Goal: Task Accomplishment & Management: Manage account settings

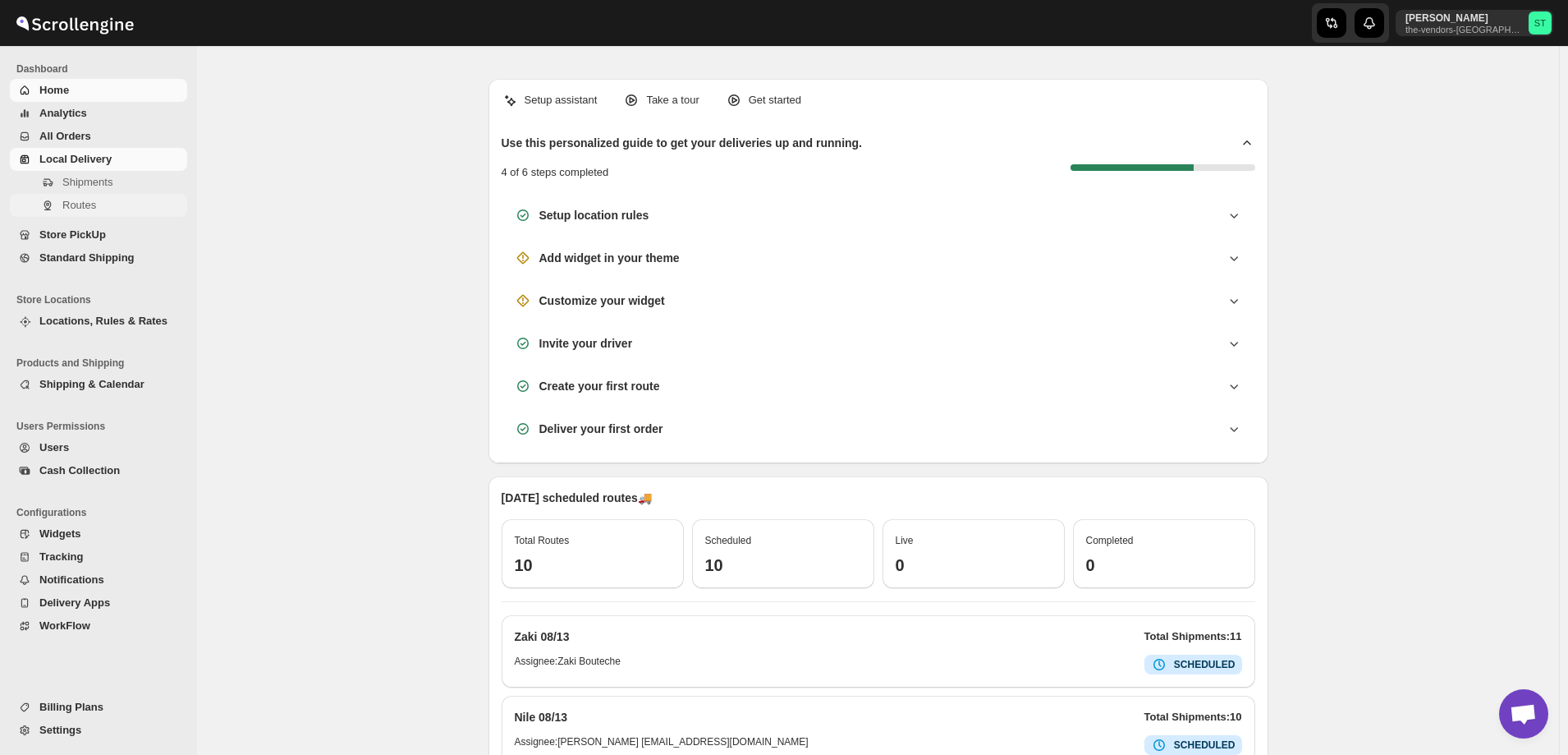
click at [79, 205] on span "Routes" at bounding box center [79, 205] width 34 height 13
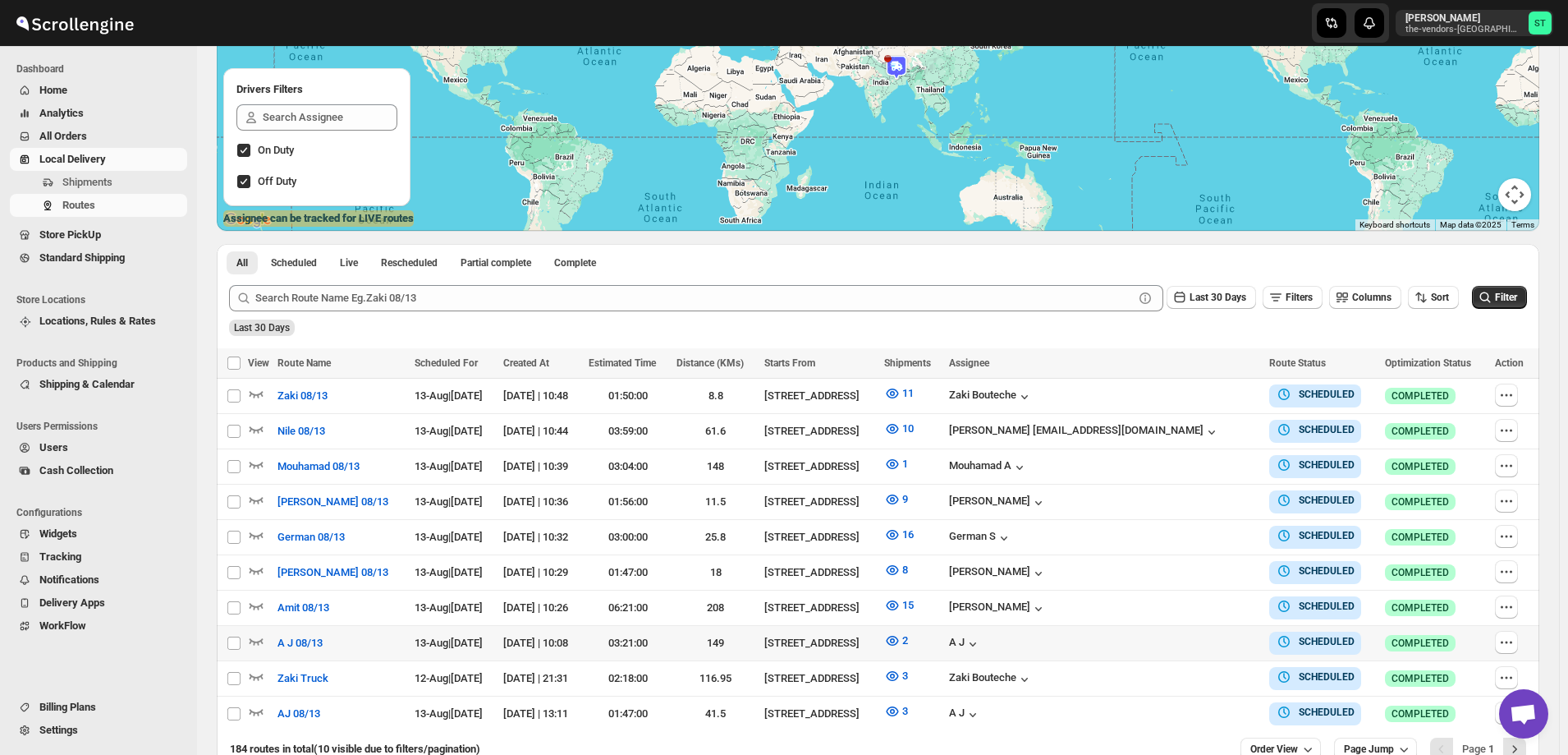
scroll to position [329, 0]
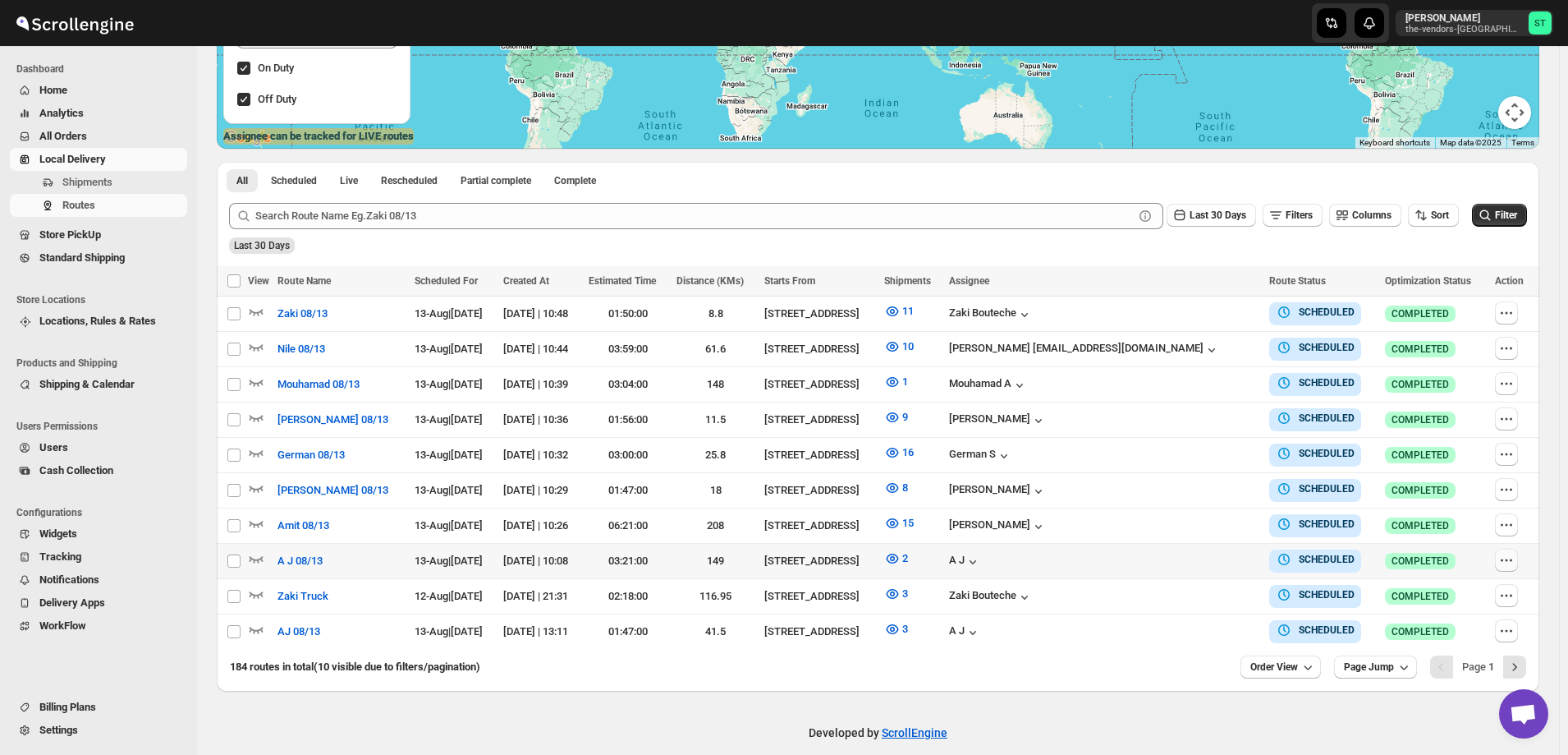
click at [1511, 558] on icon "button" at bounding box center [1507, 560] width 17 height 17
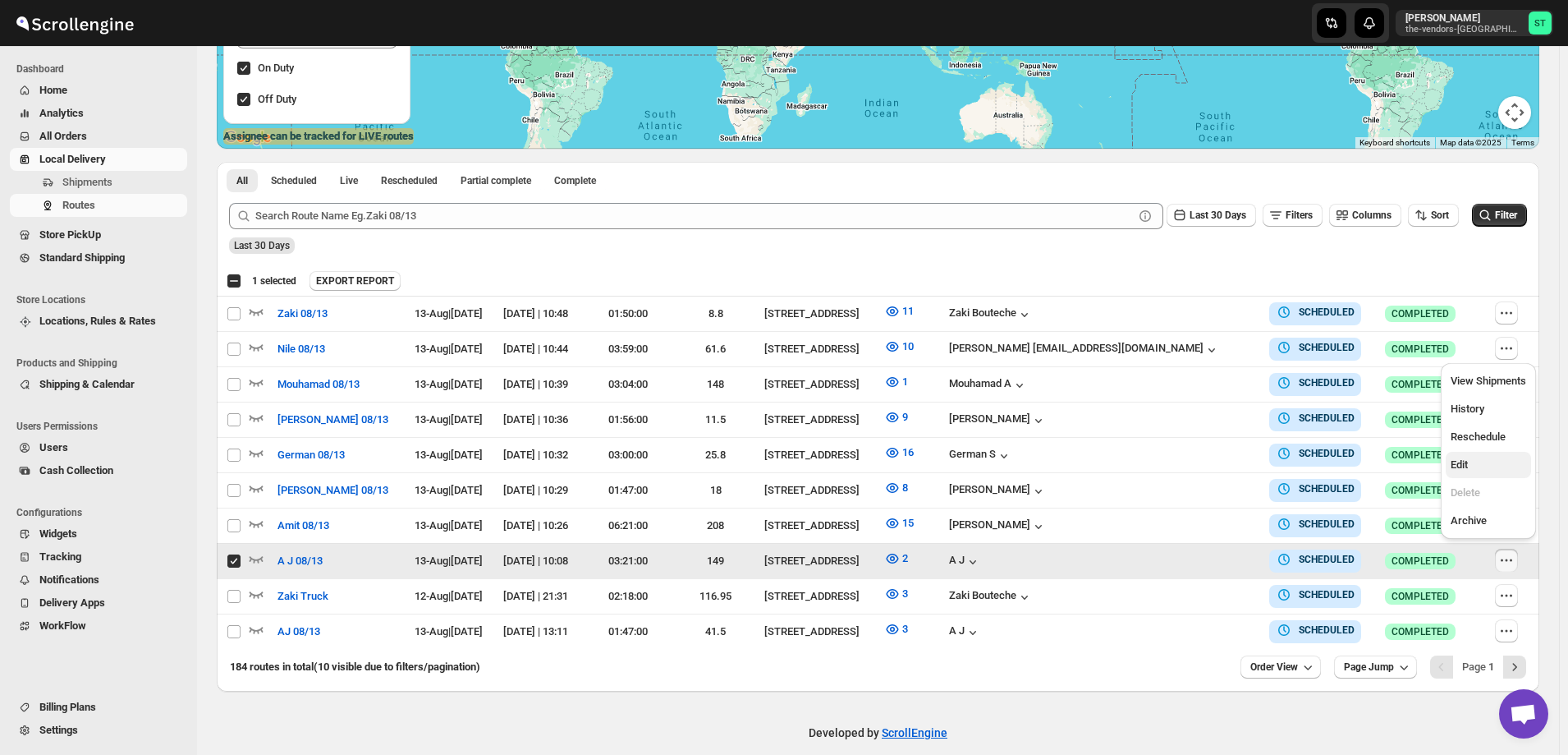
click at [1483, 461] on span "Edit" at bounding box center [1488, 466] width 75 height 17
checkbox input "false"
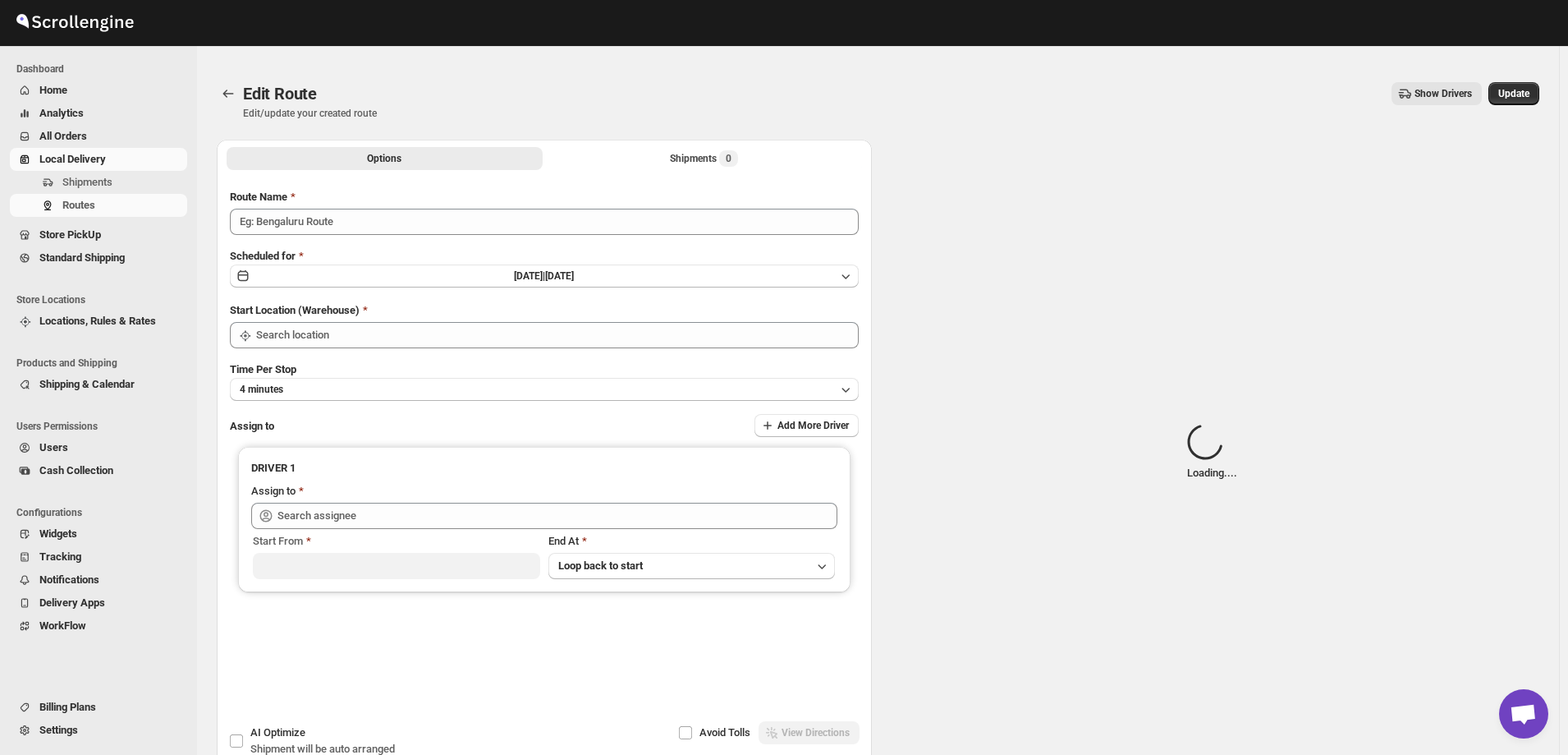
type input "A J 08/13"
type input "[STREET_ADDRESS]"
type input "A J ([EMAIL_ADDRESS][DOMAIN_NAME])"
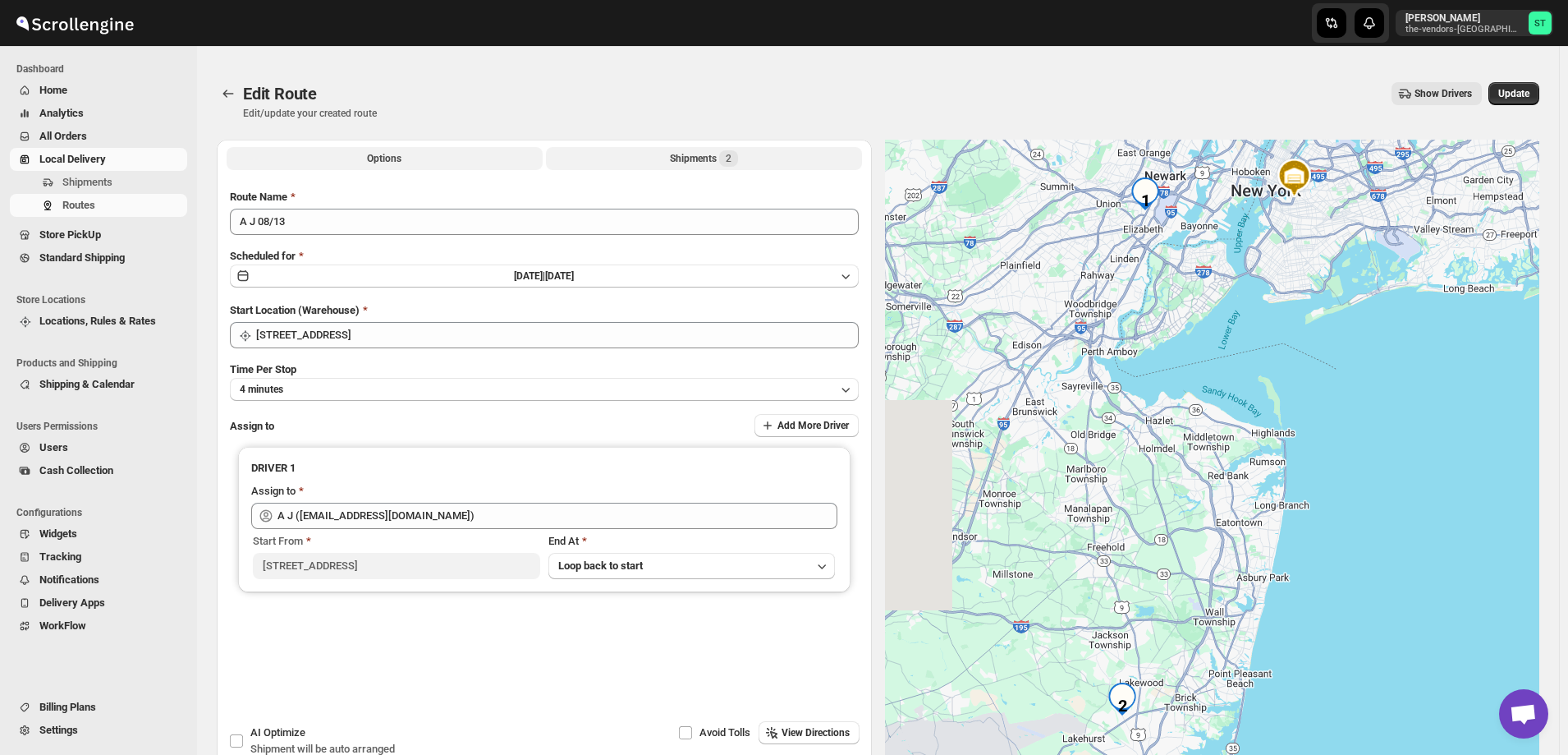
click at [673, 153] on div "Shipments 2" at bounding box center [704, 159] width 68 height 17
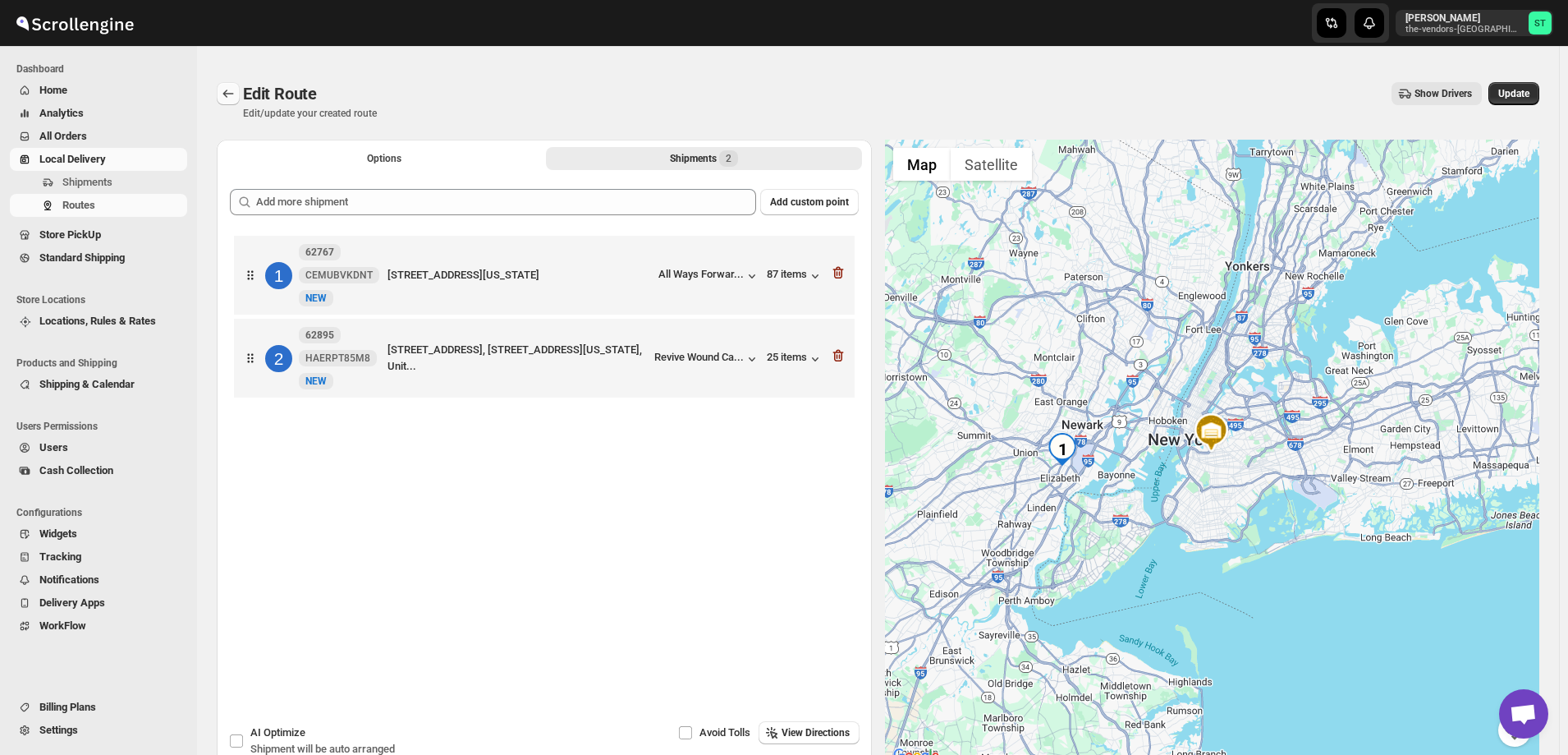
click at [224, 91] on icon "Routes" at bounding box center [228, 94] width 17 height 17
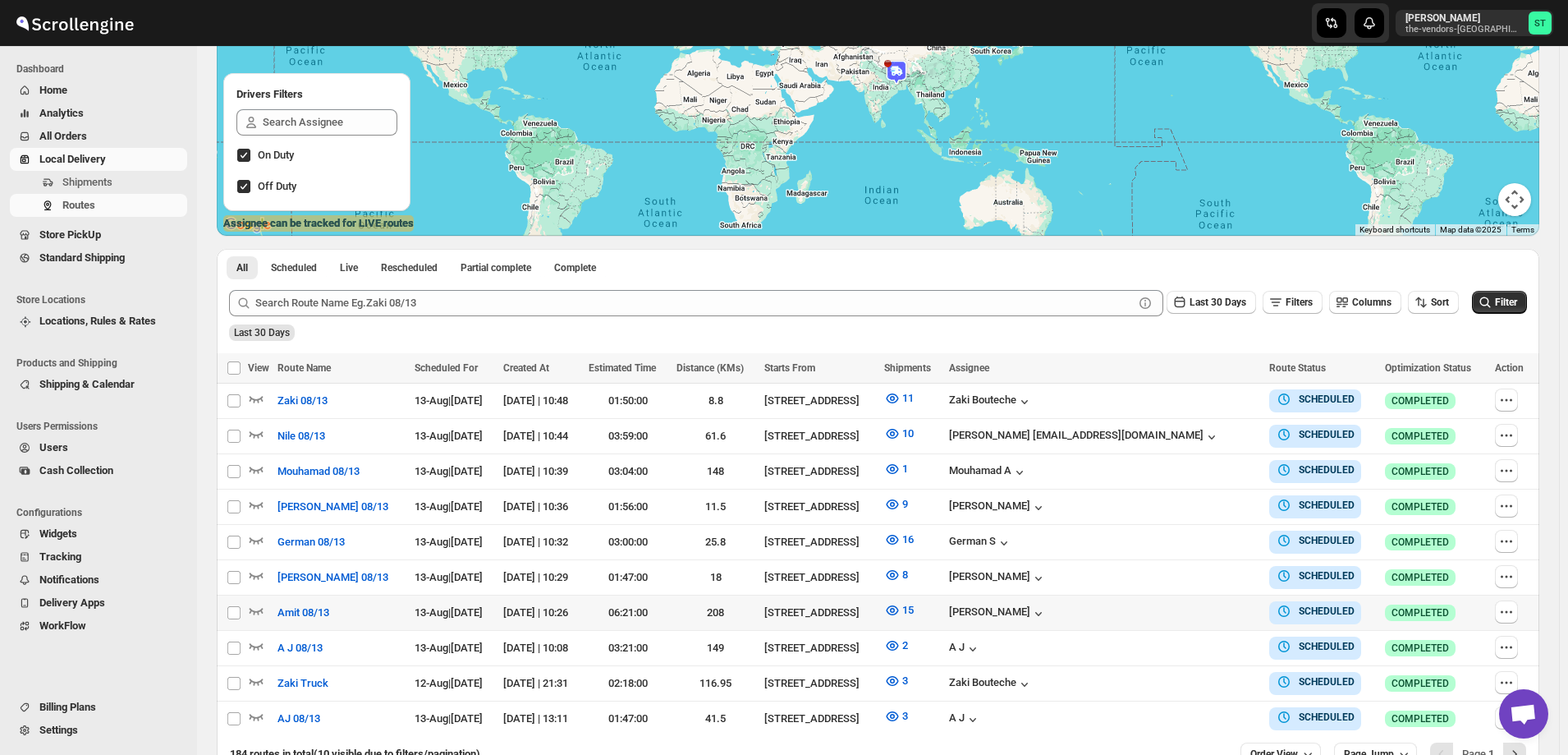
scroll to position [329, 0]
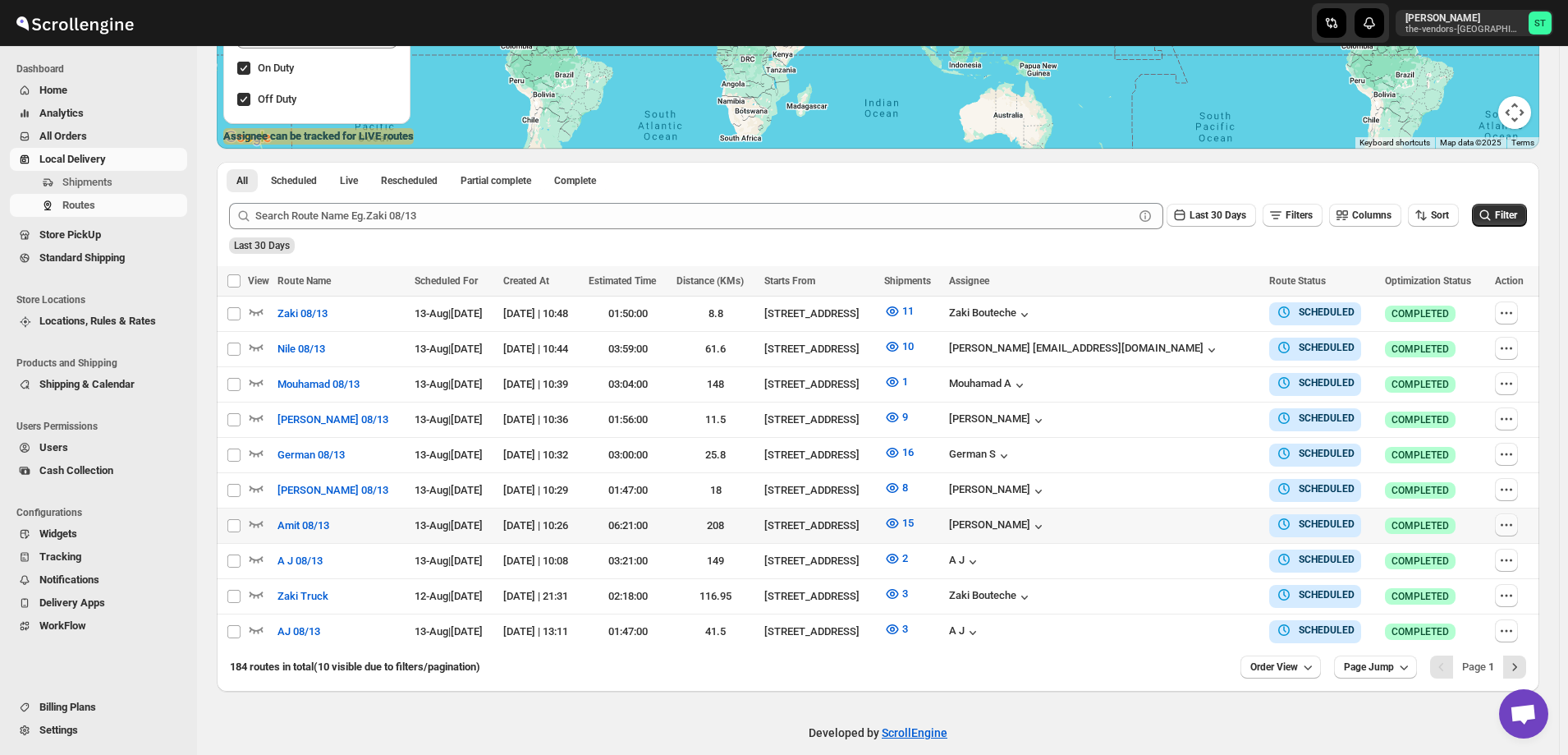
click at [1511, 522] on icon "button" at bounding box center [1507, 525] width 17 height 17
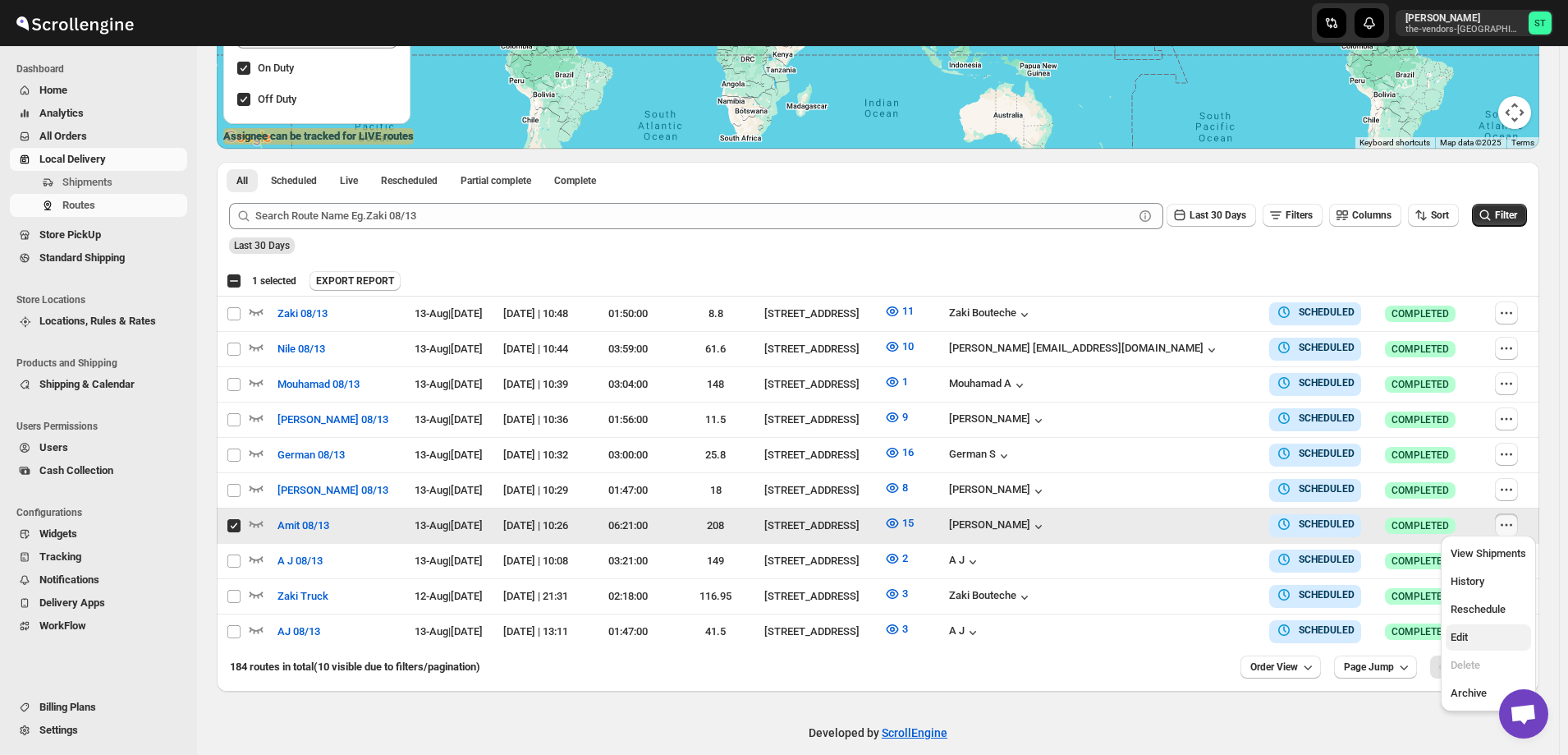
click at [1478, 639] on span "Edit" at bounding box center [1488, 638] width 75 height 17
checkbox input "false"
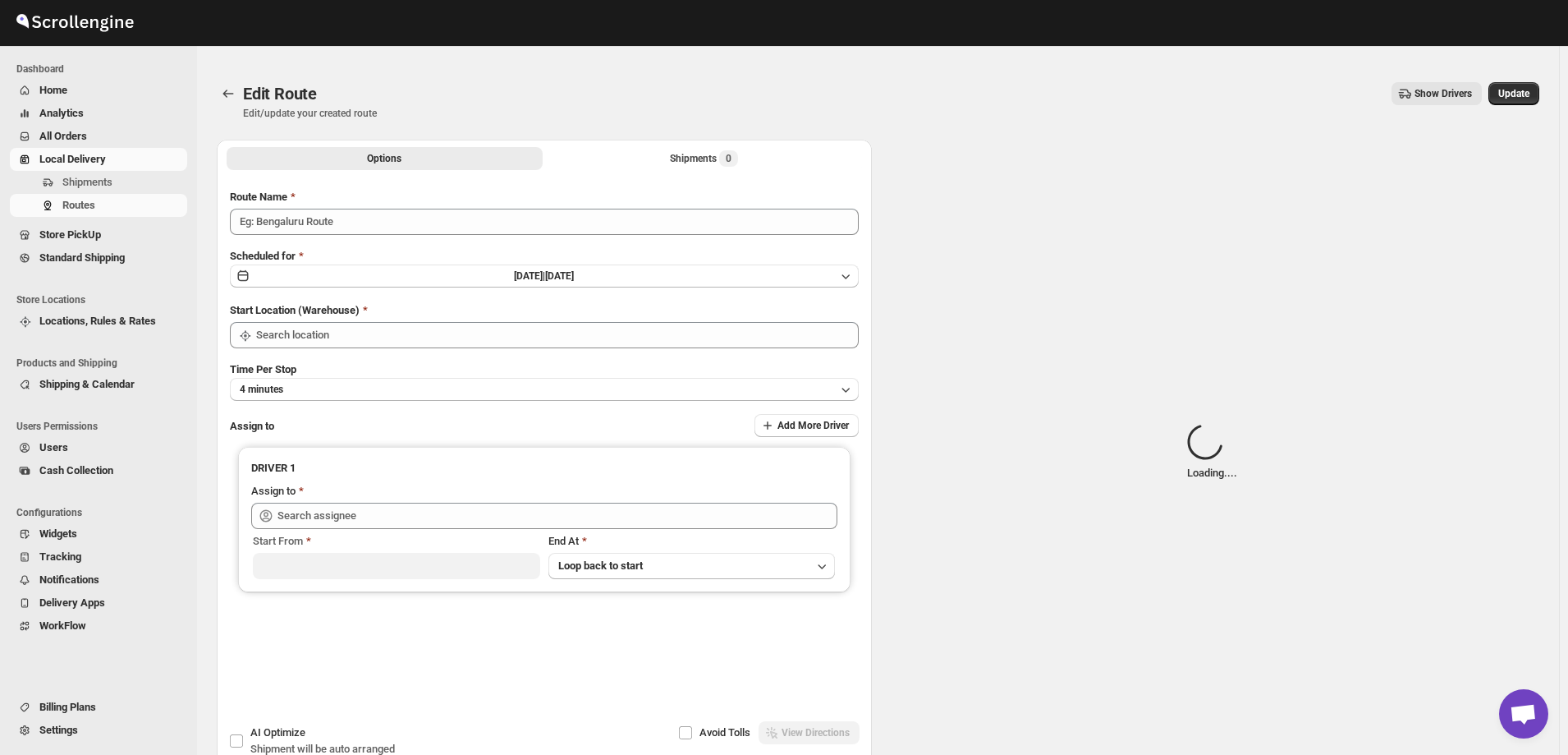
type input "Amit 08/13"
type input "[STREET_ADDRESS]"
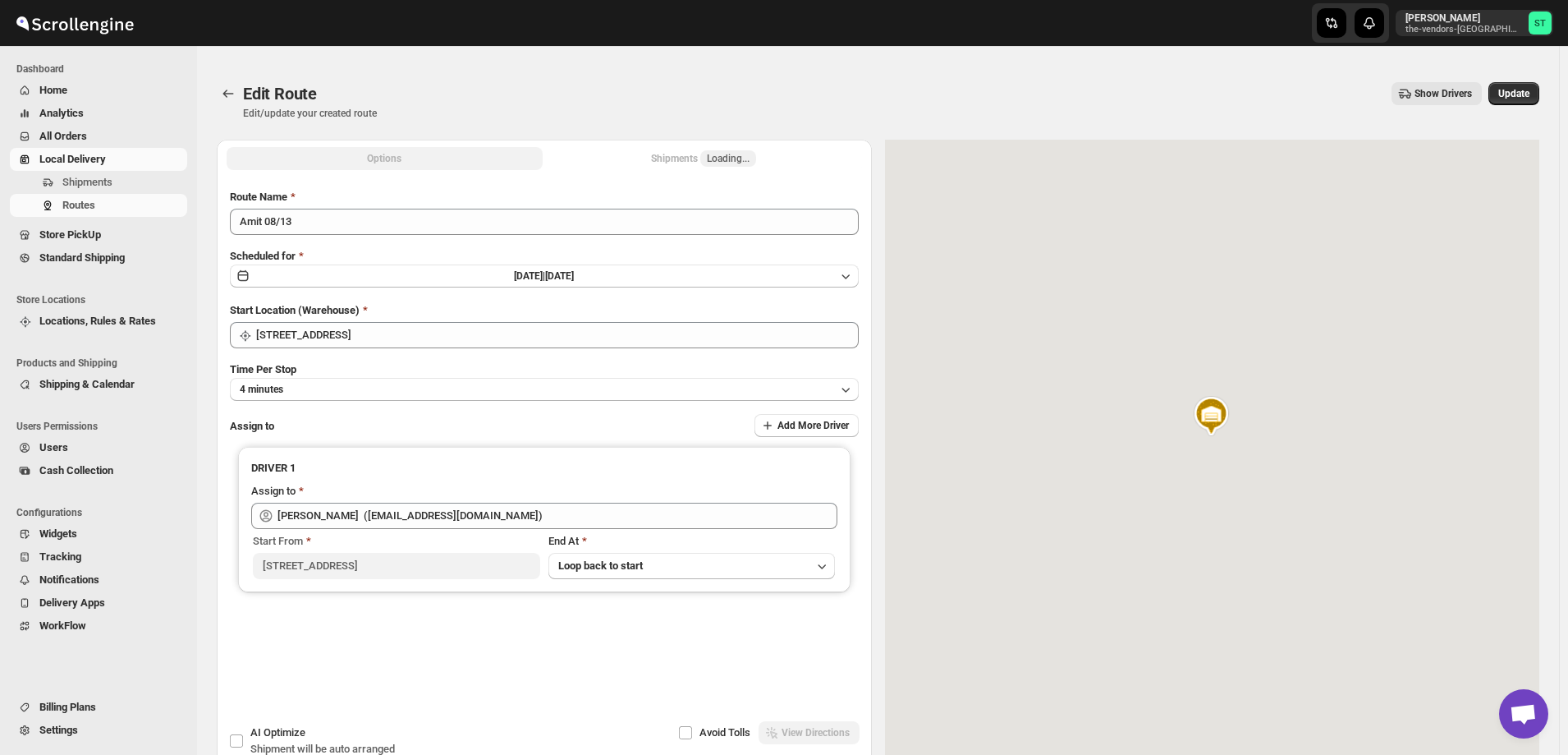
type input "[PERSON_NAME] ([EMAIL_ADDRESS][DOMAIN_NAME])"
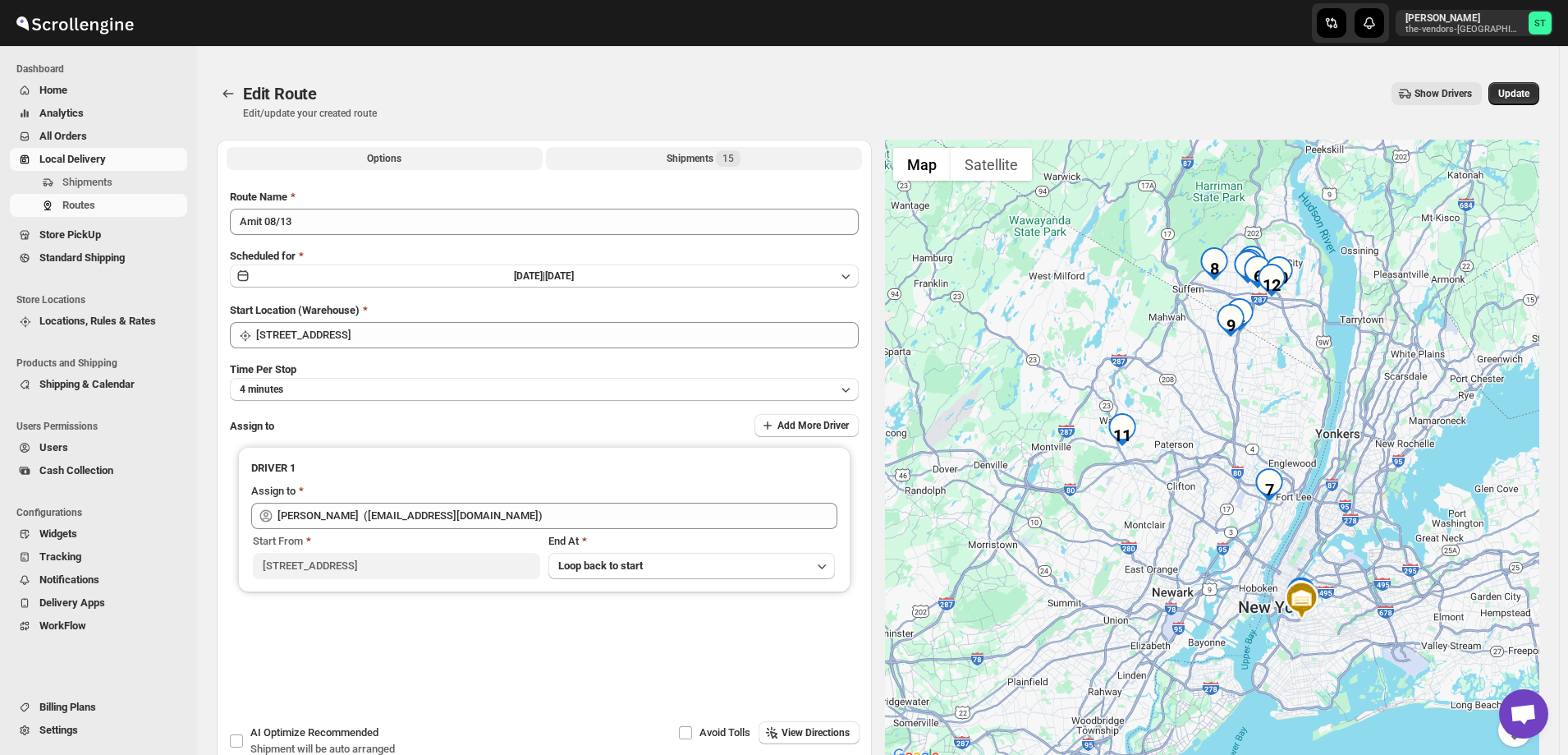
click at [683, 155] on div "Shipments 15" at bounding box center [704, 159] width 74 height 17
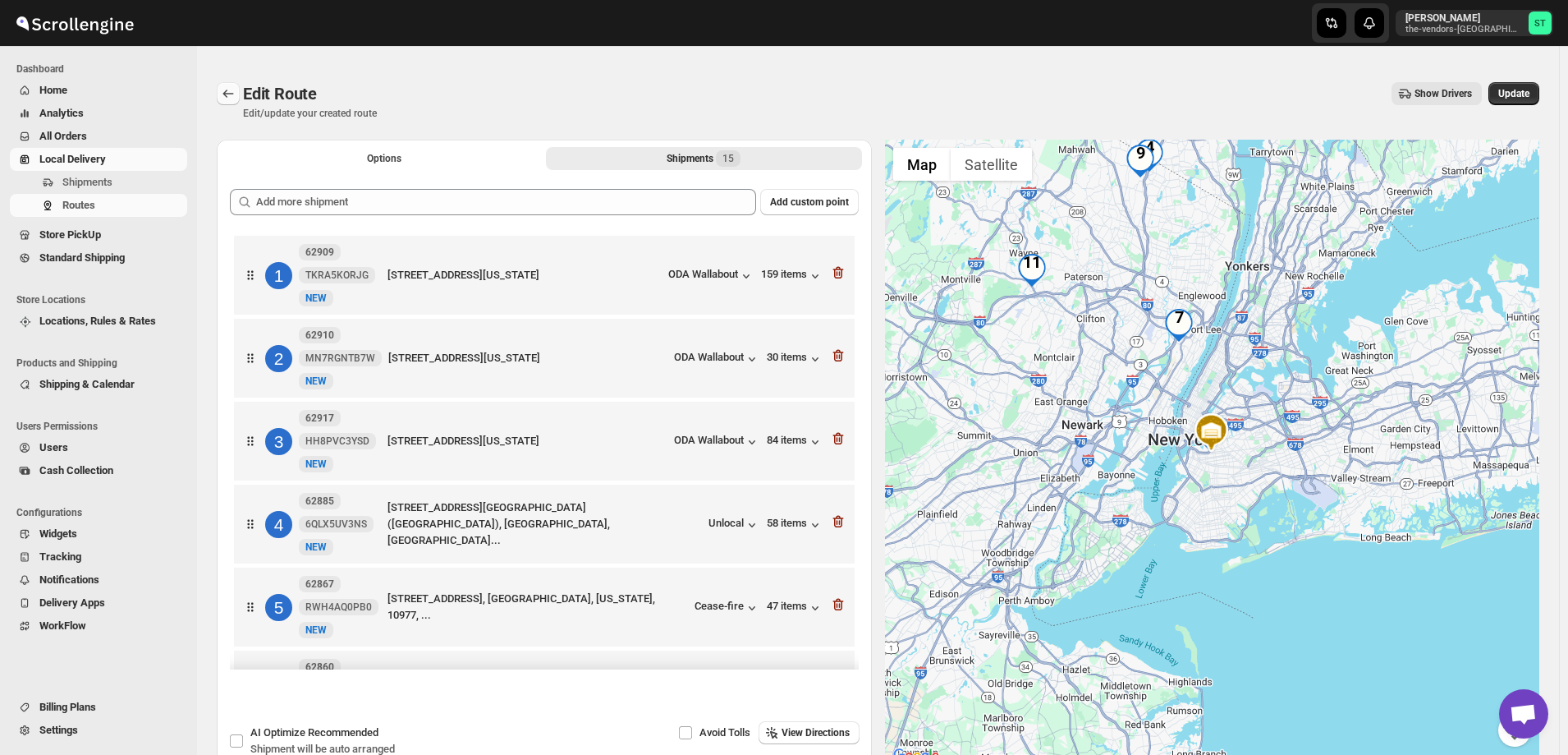
click at [227, 88] on icon "Routes" at bounding box center [228, 94] width 17 height 17
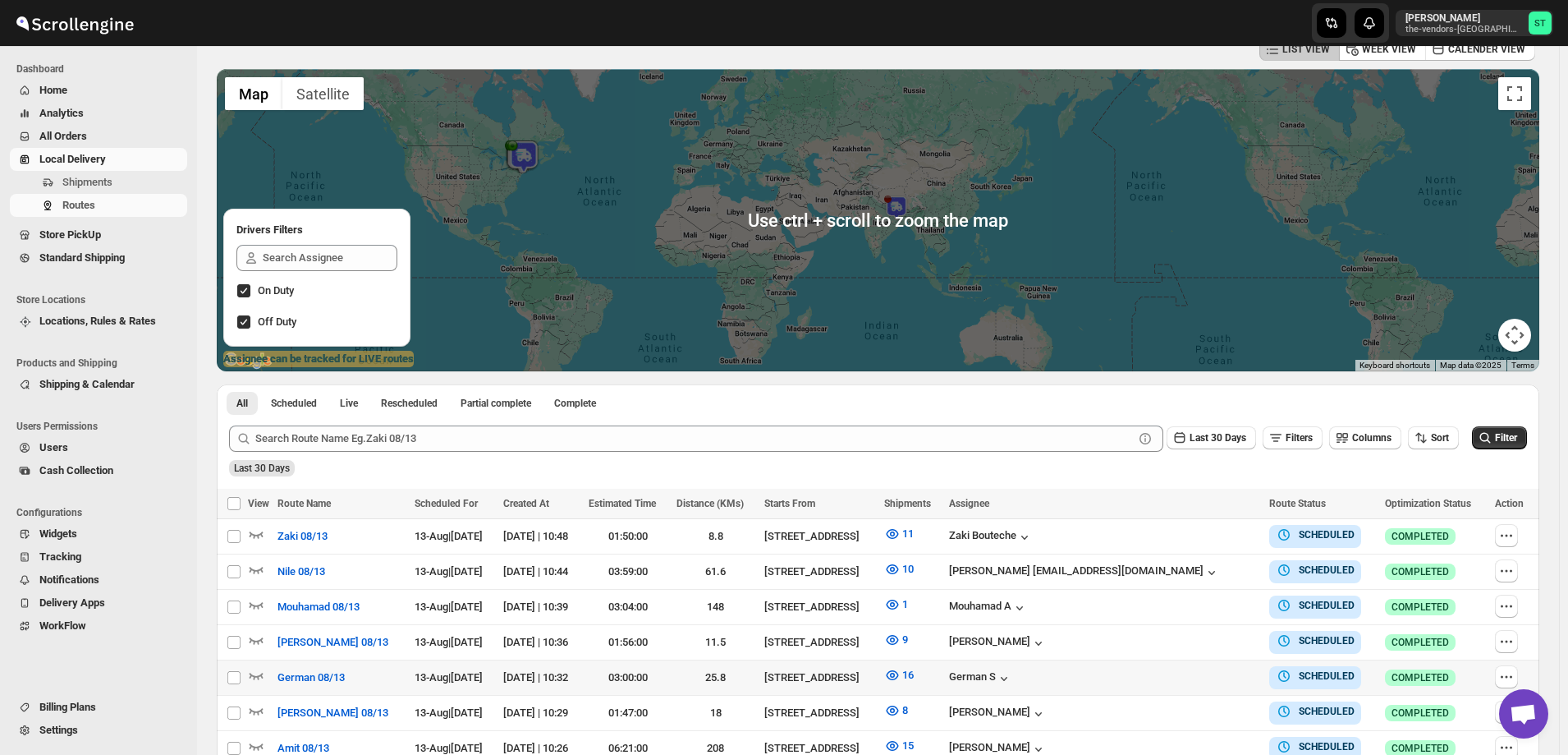
scroll to position [329, 0]
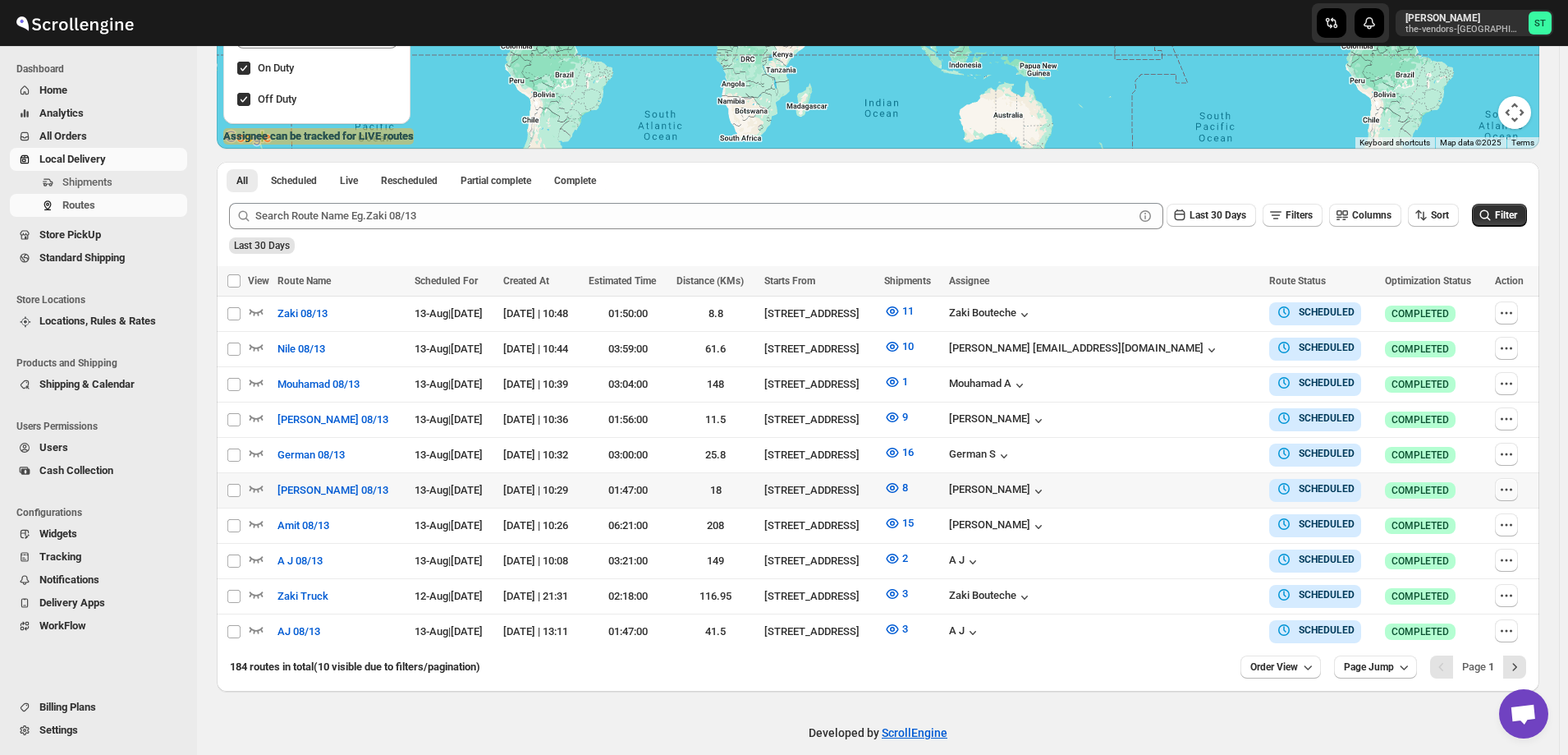
click at [1511, 484] on icon "button" at bounding box center [1507, 490] width 17 height 17
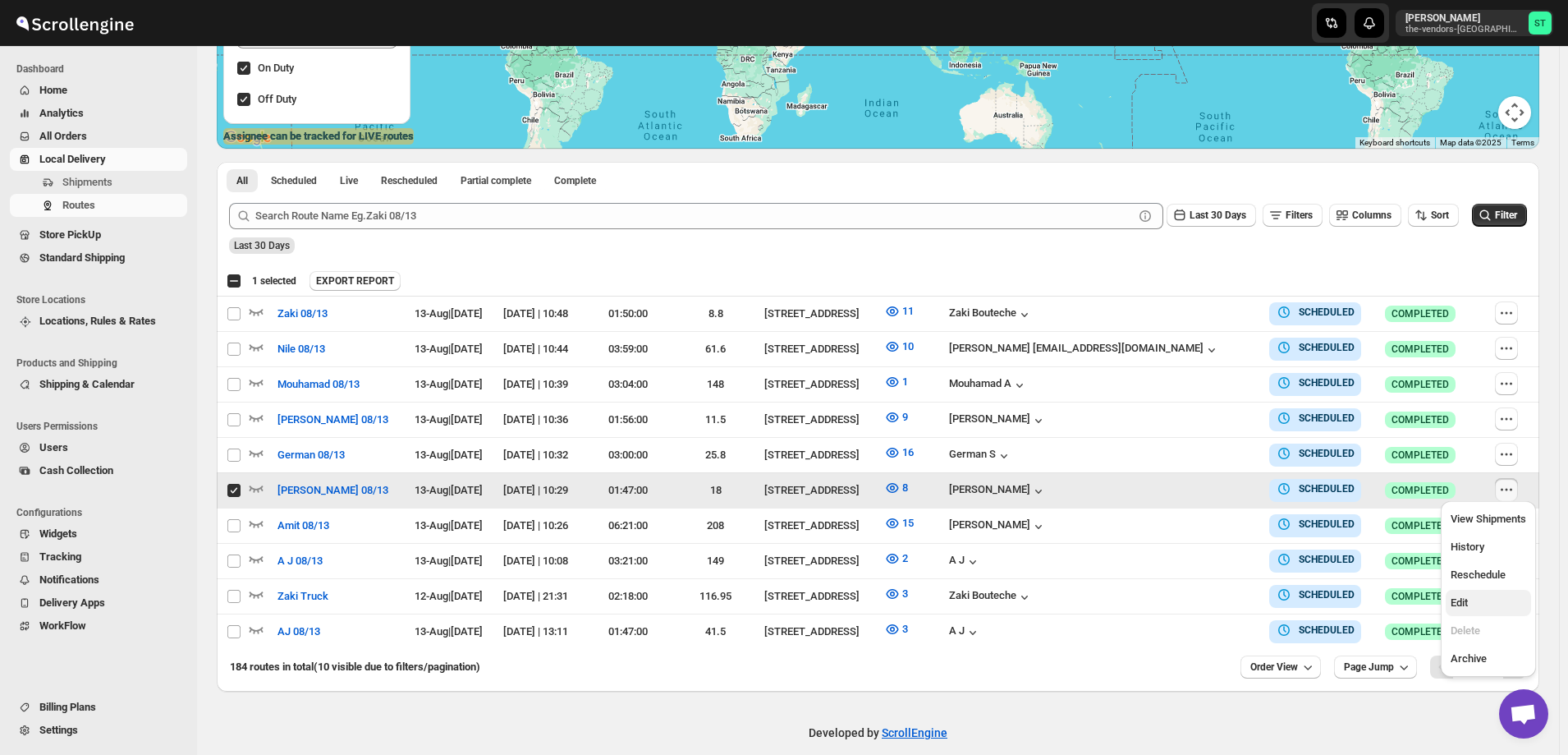
click at [1477, 601] on span "Edit" at bounding box center [1488, 603] width 75 height 17
checkbox input "false"
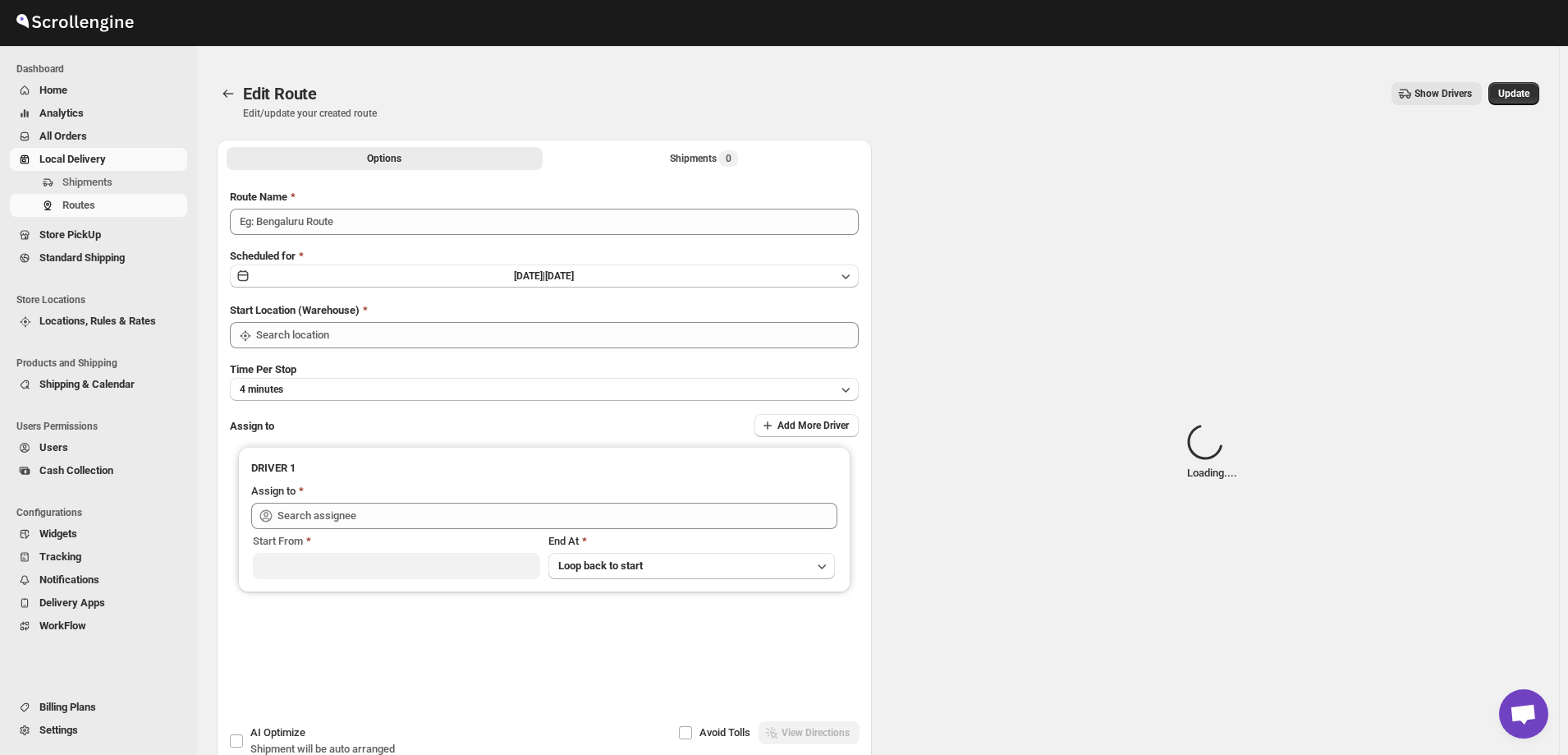
type input "[PERSON_NAME] 08/13"
type input "[STREET_ADDRESS]"
type input "[PERSON_NAME] ([EMAIL_ADDRESS][DOMAIN_NAME])"
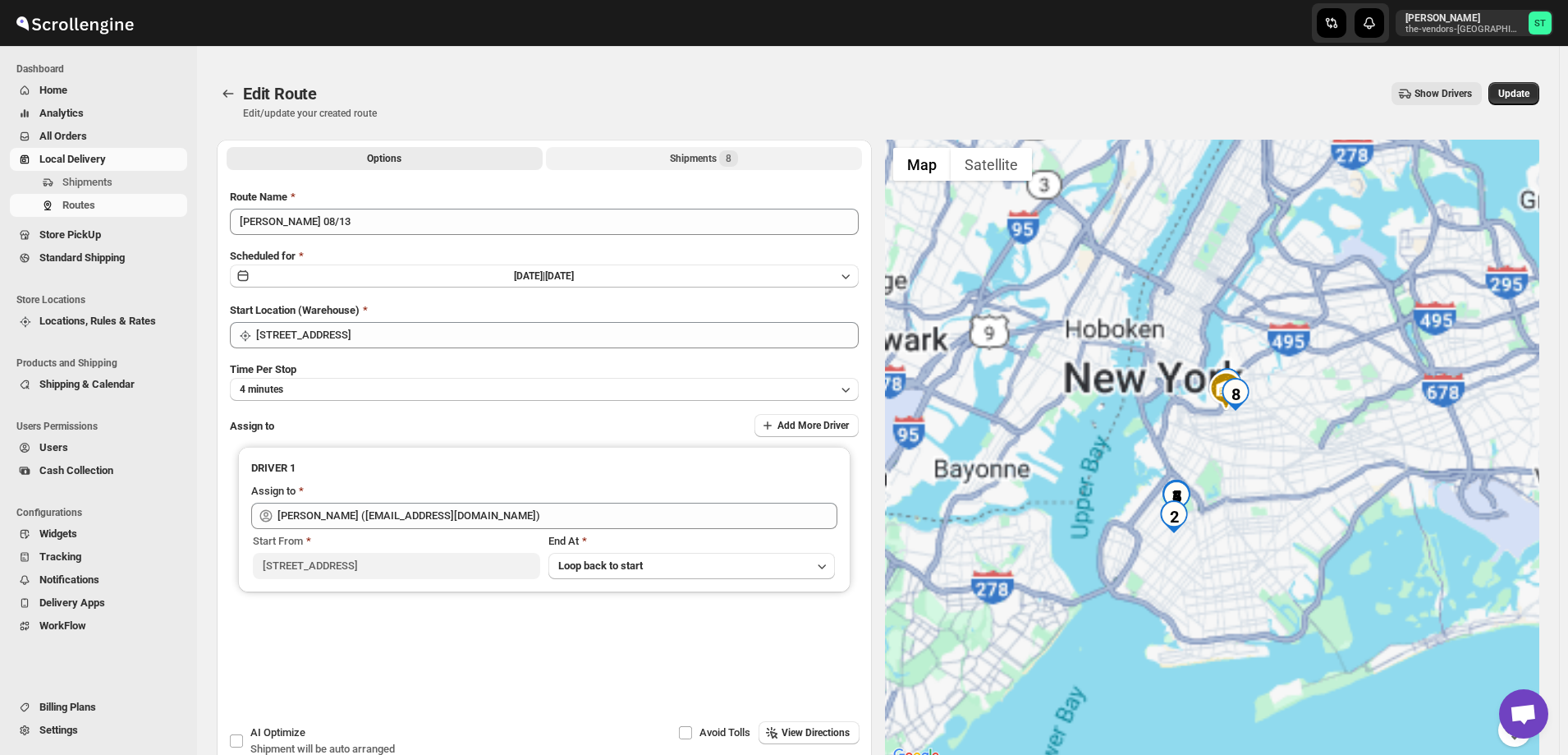
click at [664, 159] on button "Shipments 8" at bounding box center [704, 158] width 316 height 23
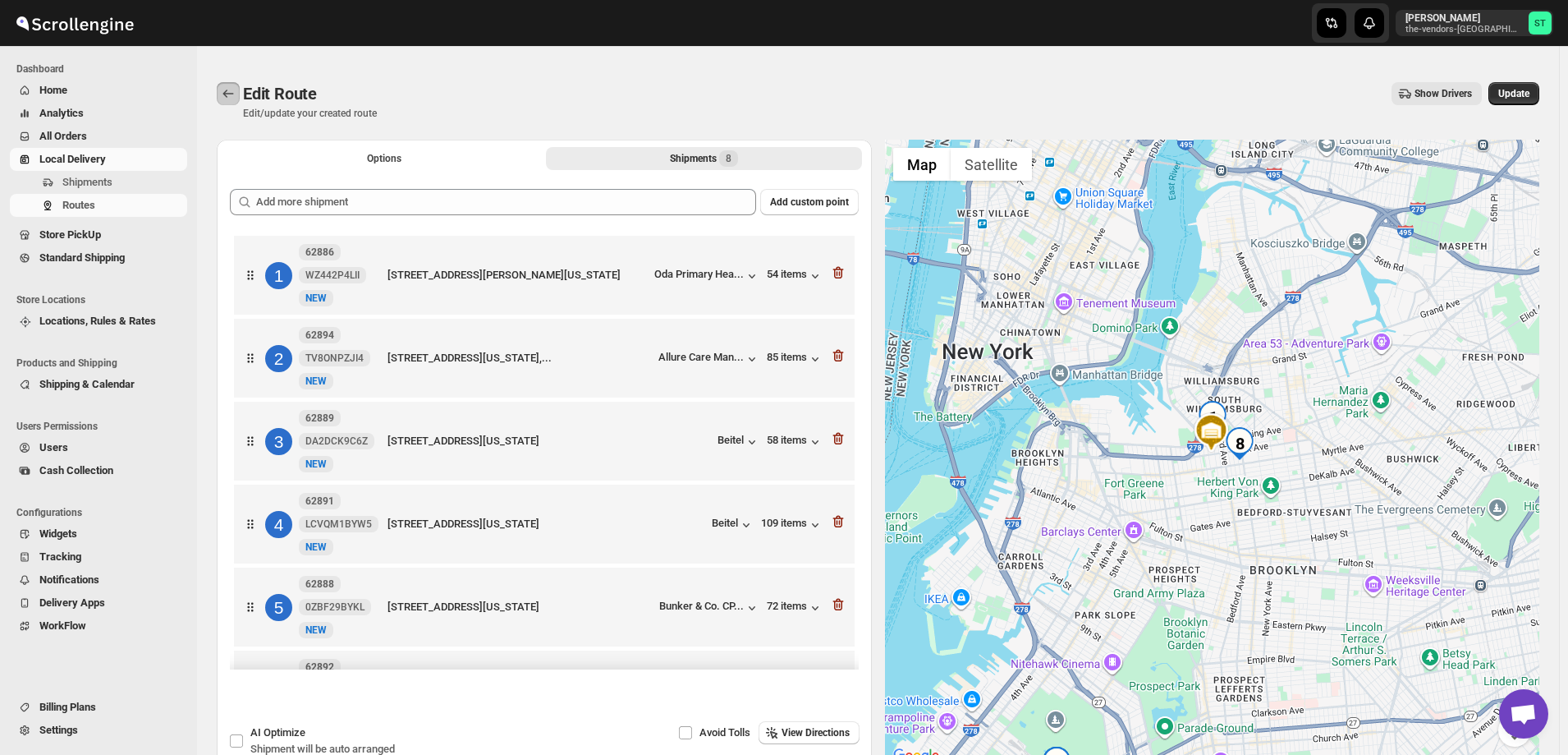
click at [224, 93] on icon "Routes" at bounding box center [228, 94] width 17 height 17
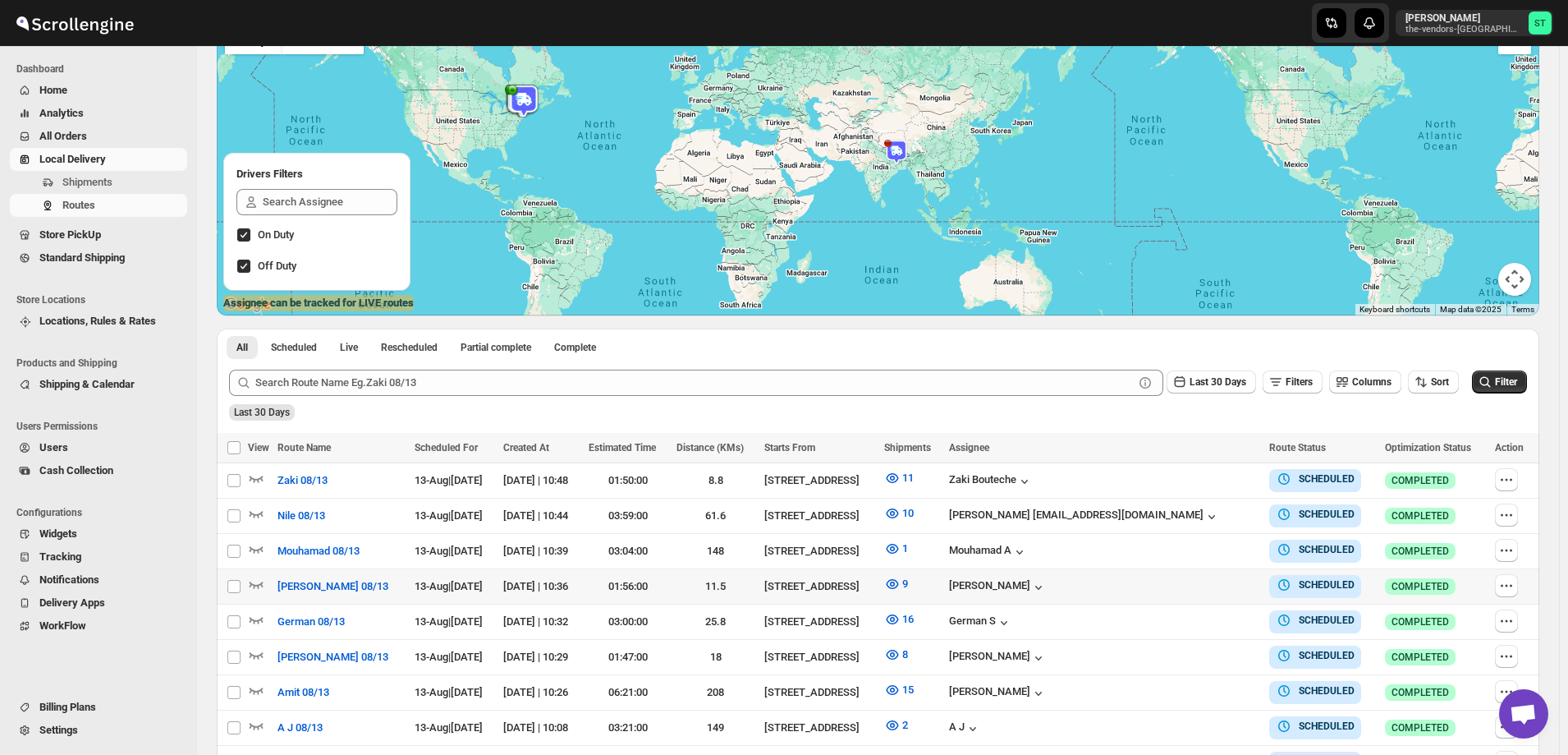
scroll to position [329, 0]
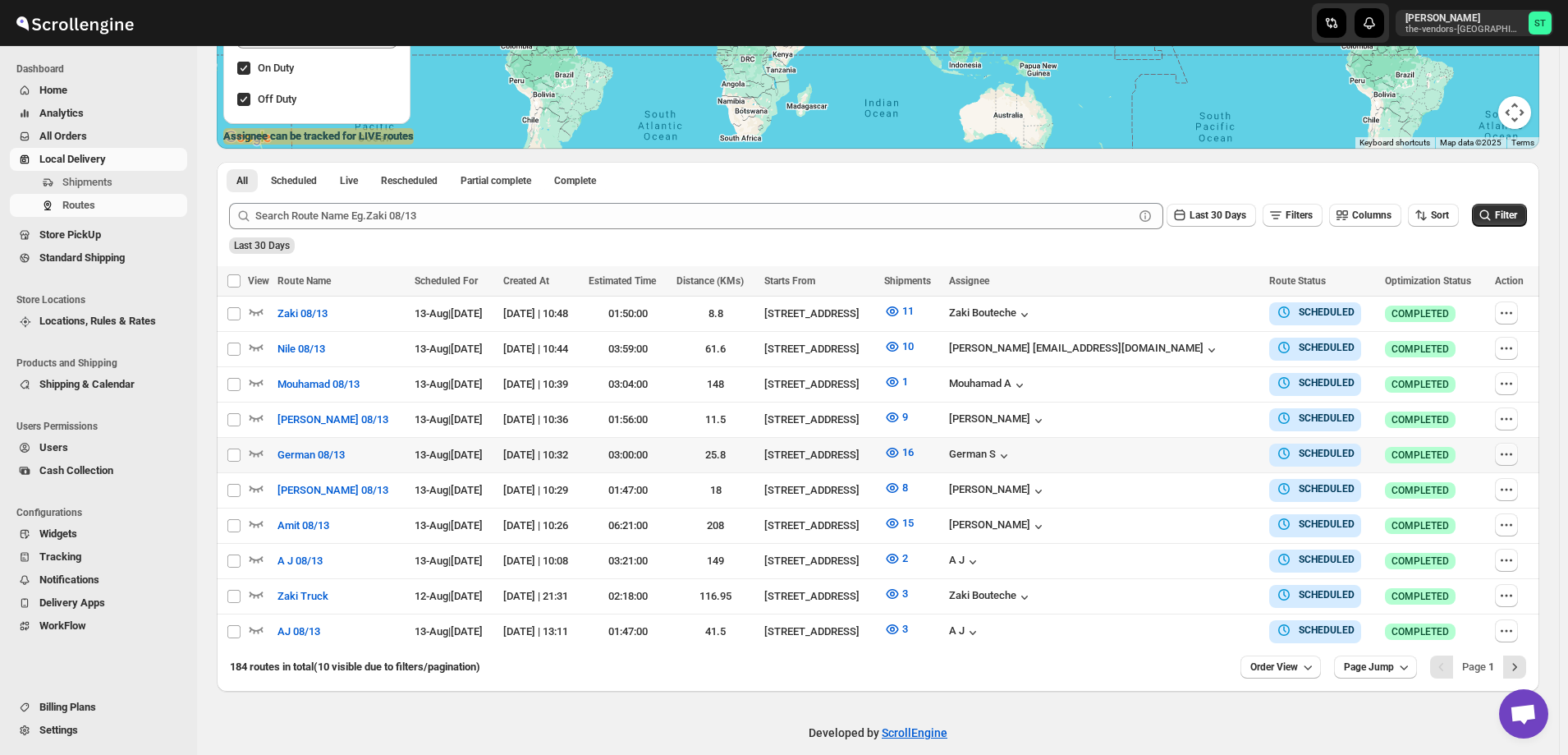
click at [1505, 453] on icon "button" at bounding box center [1507, 455] width 17 height 17
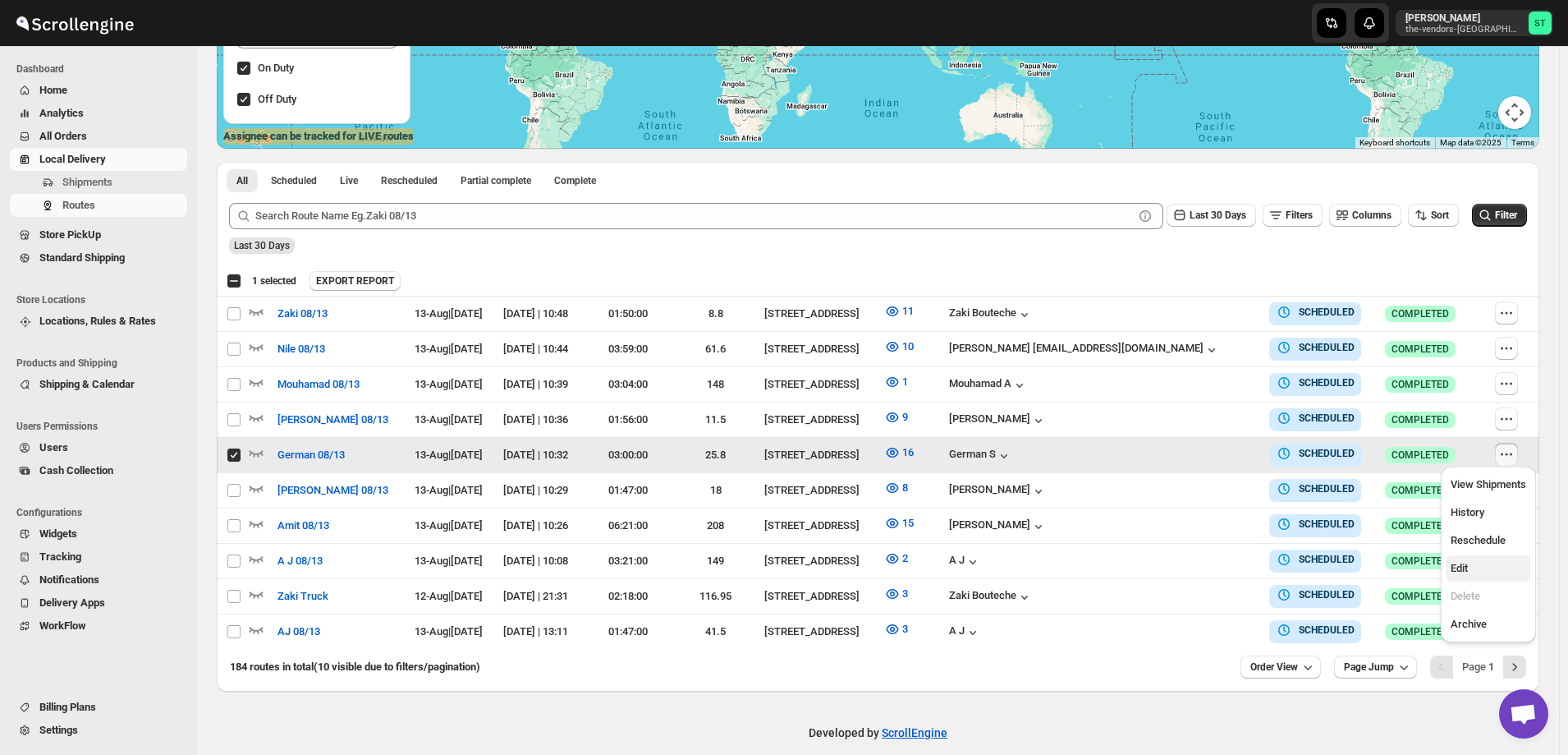
click at [1476, 575] on span "Edit" at bounding box center [1488, 569] width 75 height 17
checkbox input "false"
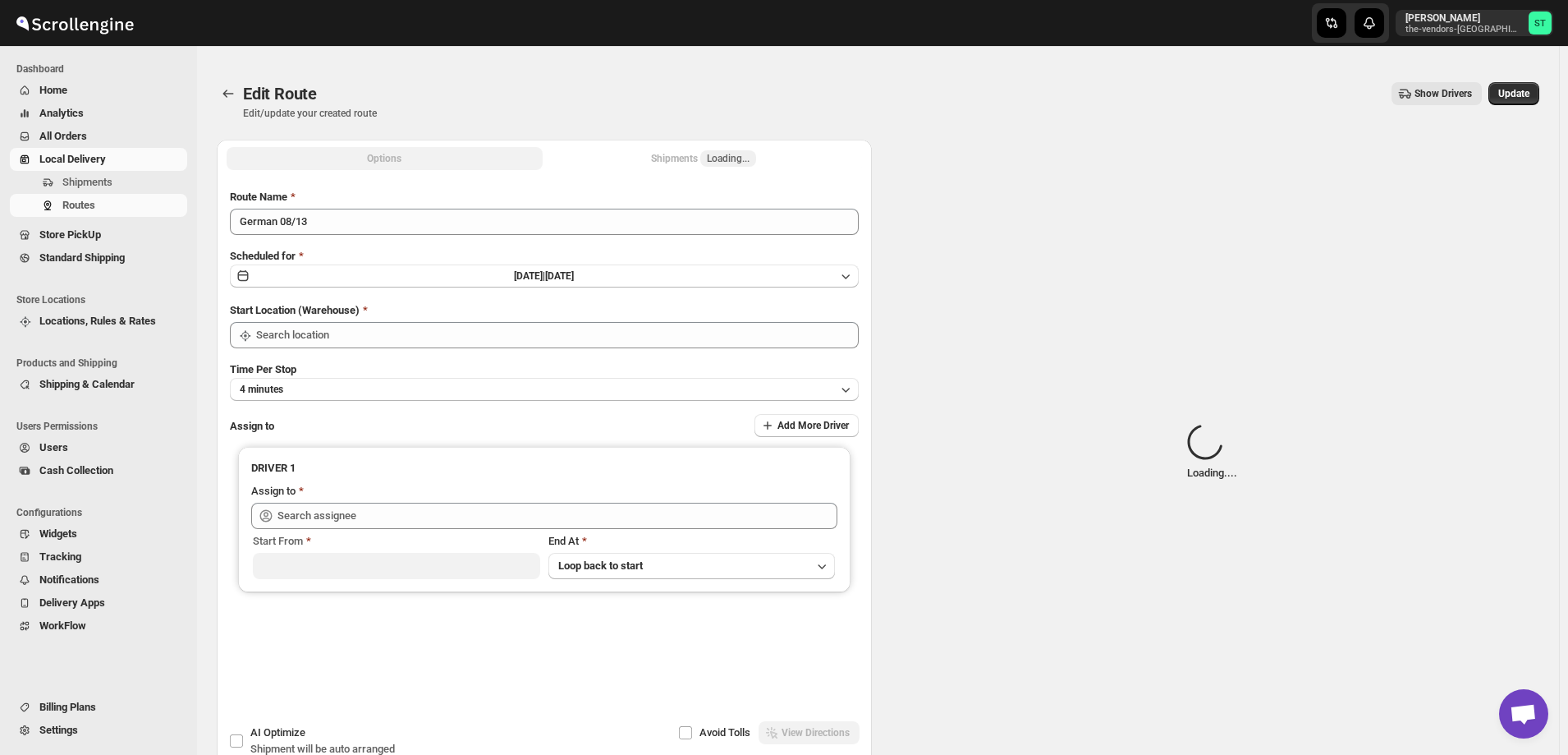
type input "German 08/13"
type input "[STREET_ADDRESS]"
type input "[DEMOGRAPHIC_DATA] S ([EMAIL_ADDRESS][DOMAIN_NAME])"
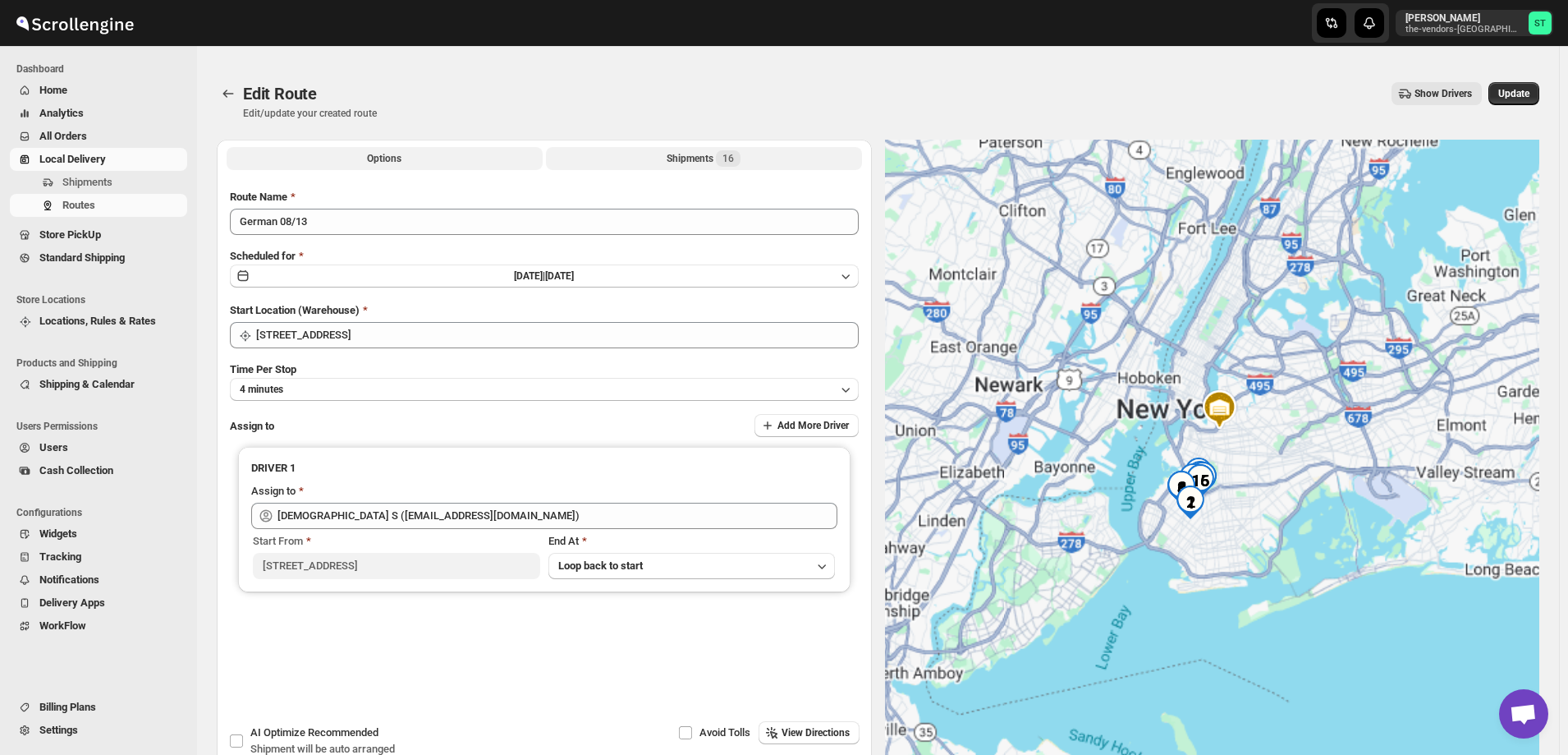
click at [680, 154] on div "Shipments 16" at bounding box center [704, 159] width 74 height 17
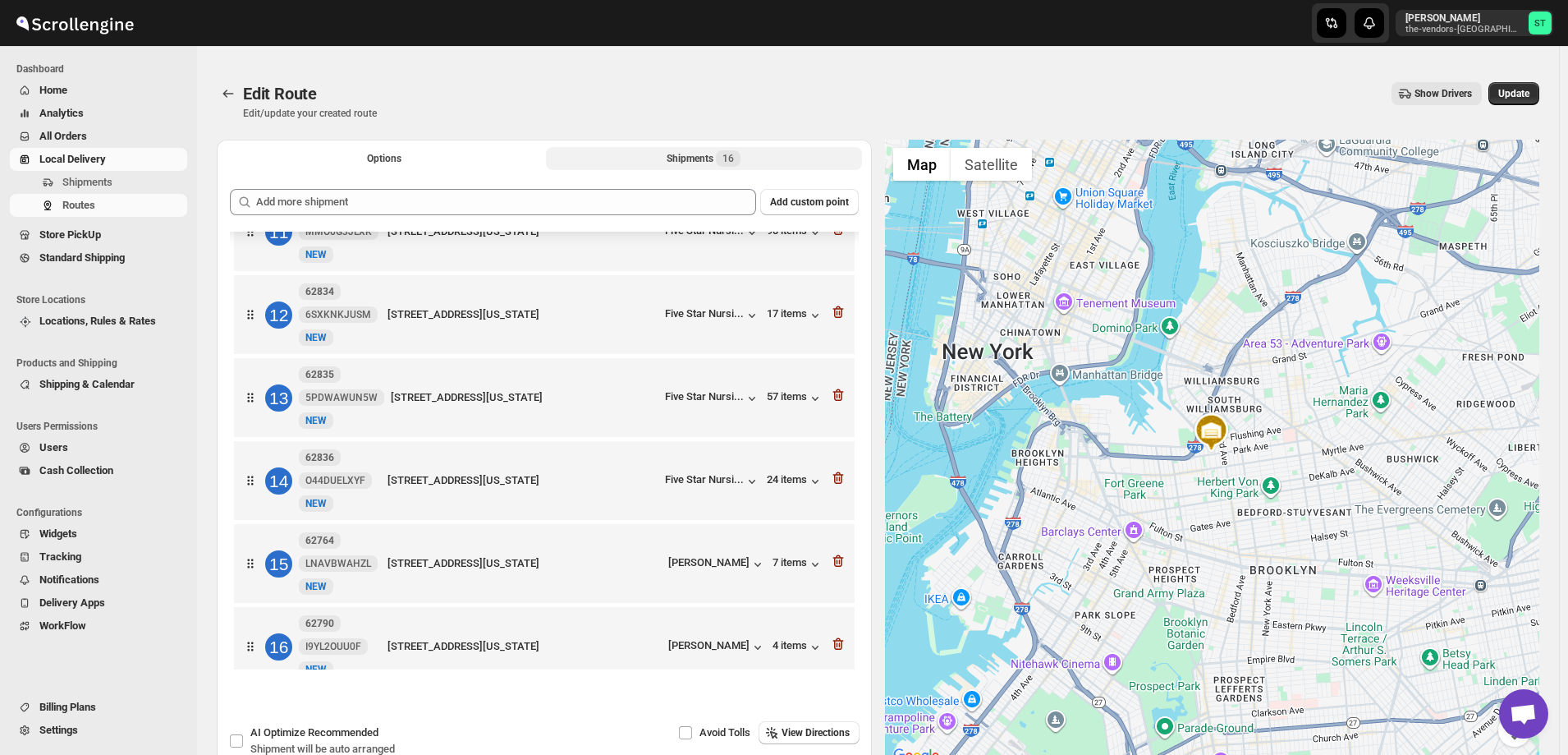
scroll to position [898, 0]
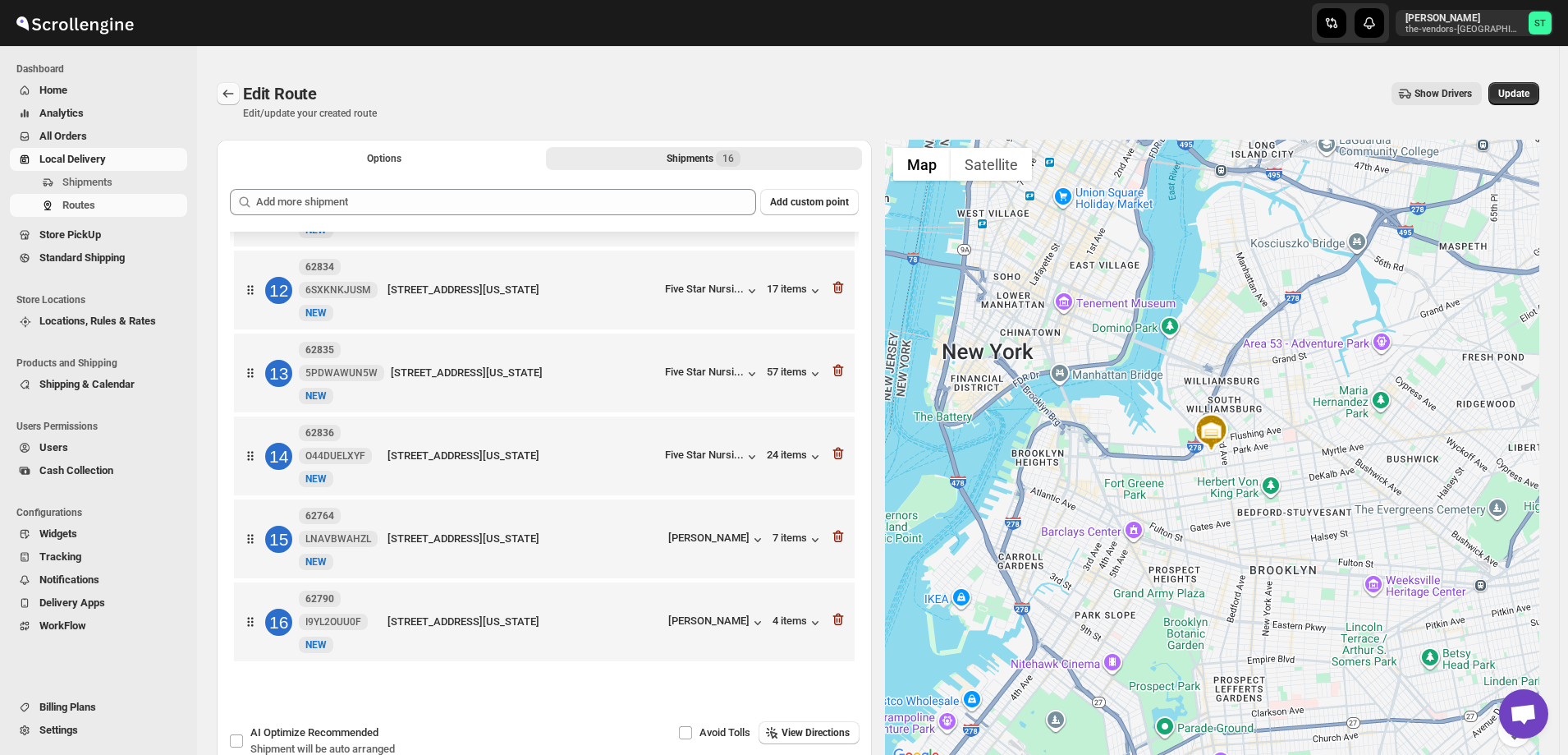
click at [229, 95] on icon "Routes" at bounding box center [228, 94] width 17 height 17
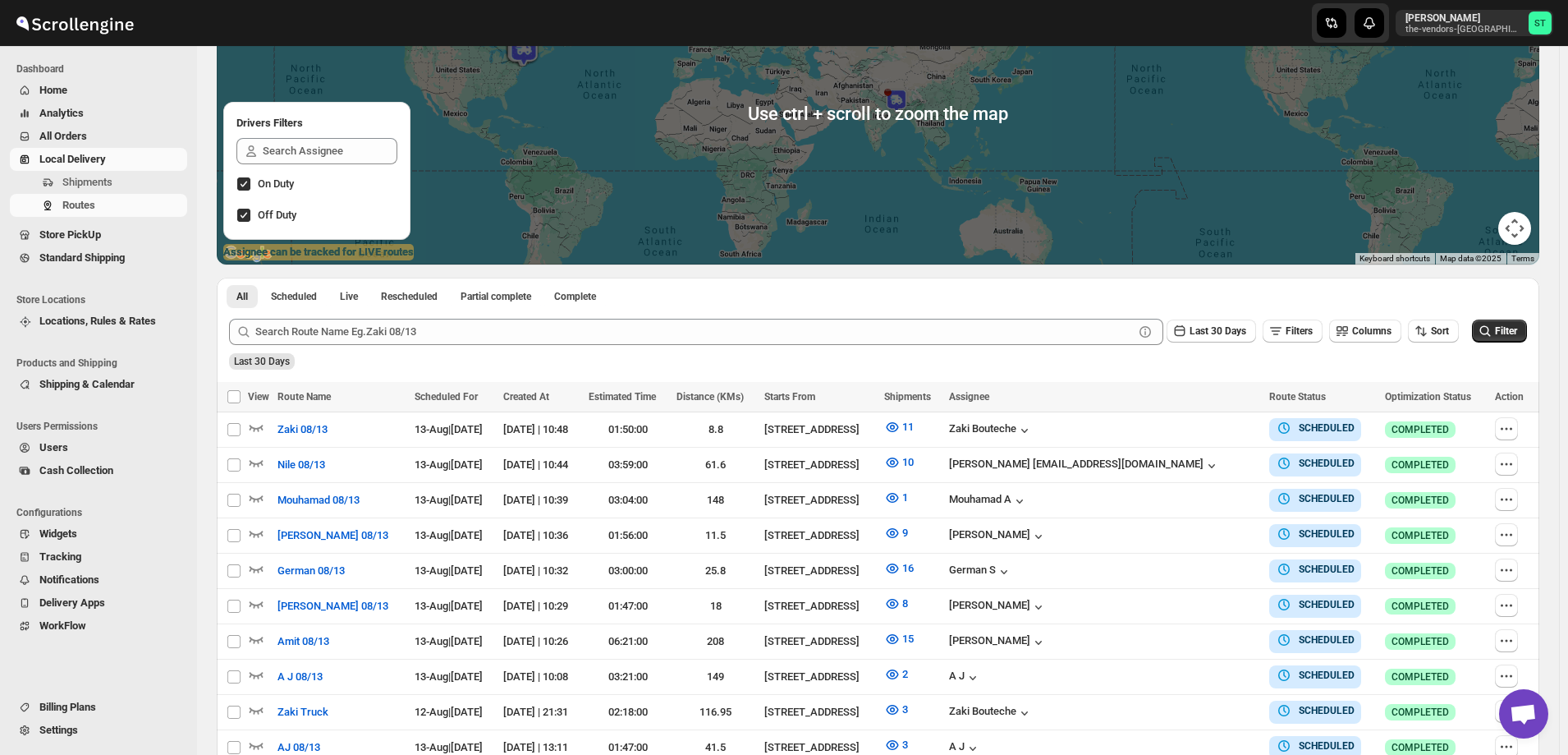
scroll to position [247, 0]
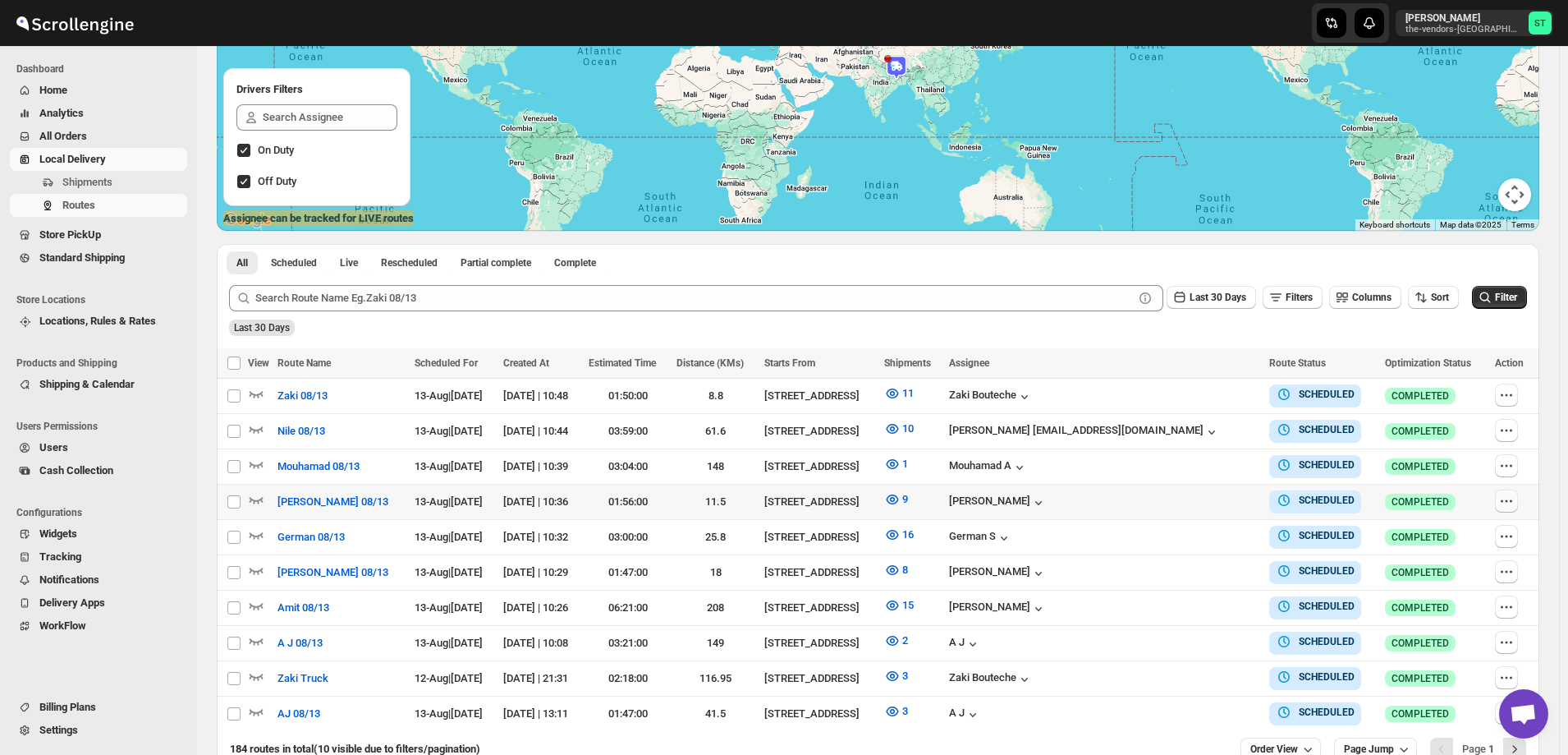
click at [1508, 499] on icon "button" at bounding box center [1507, 502] width 17 height 17
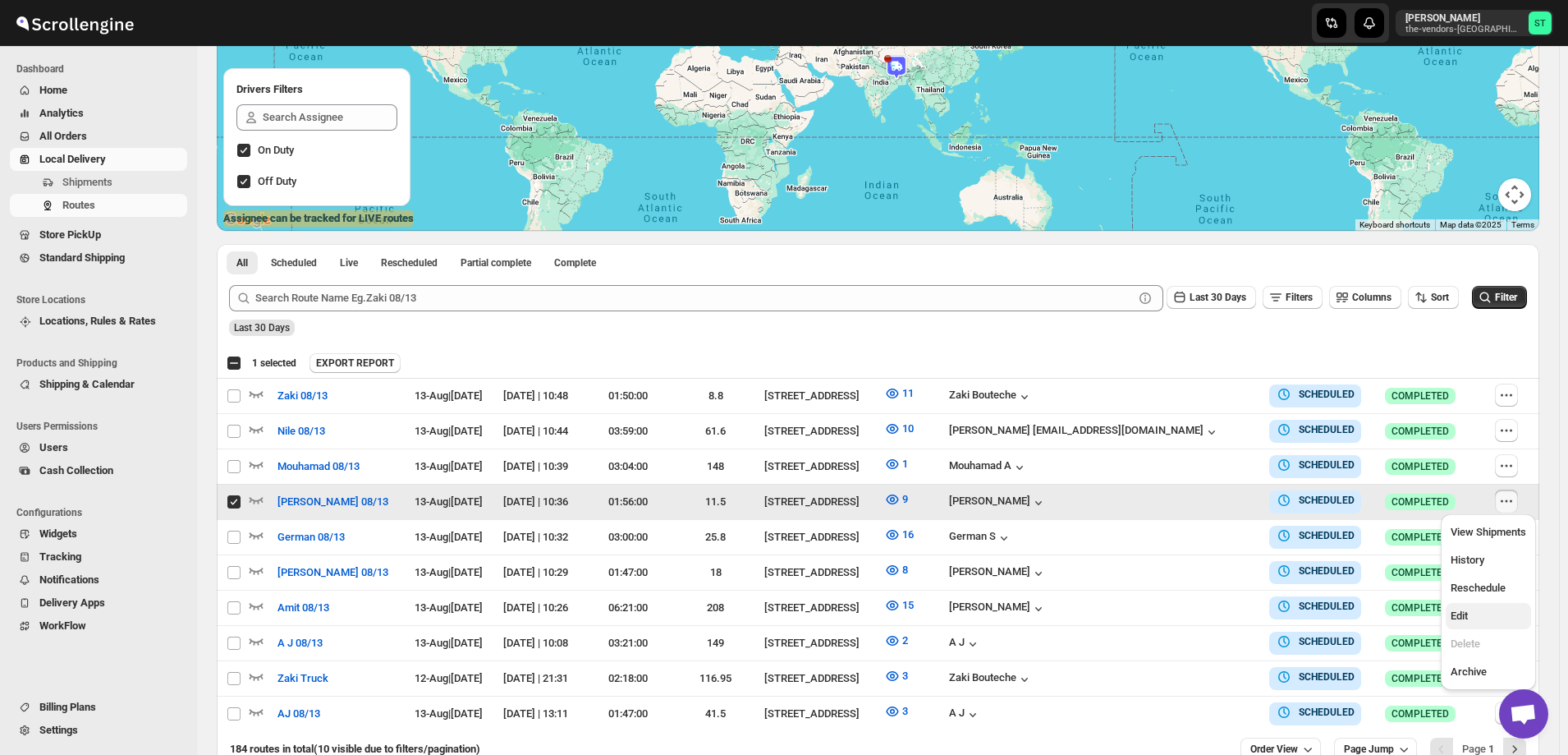
click at [1477, 616] on span "Edit" at bounding box center [1488, 617] width 75 height 17
checkbox input "false"
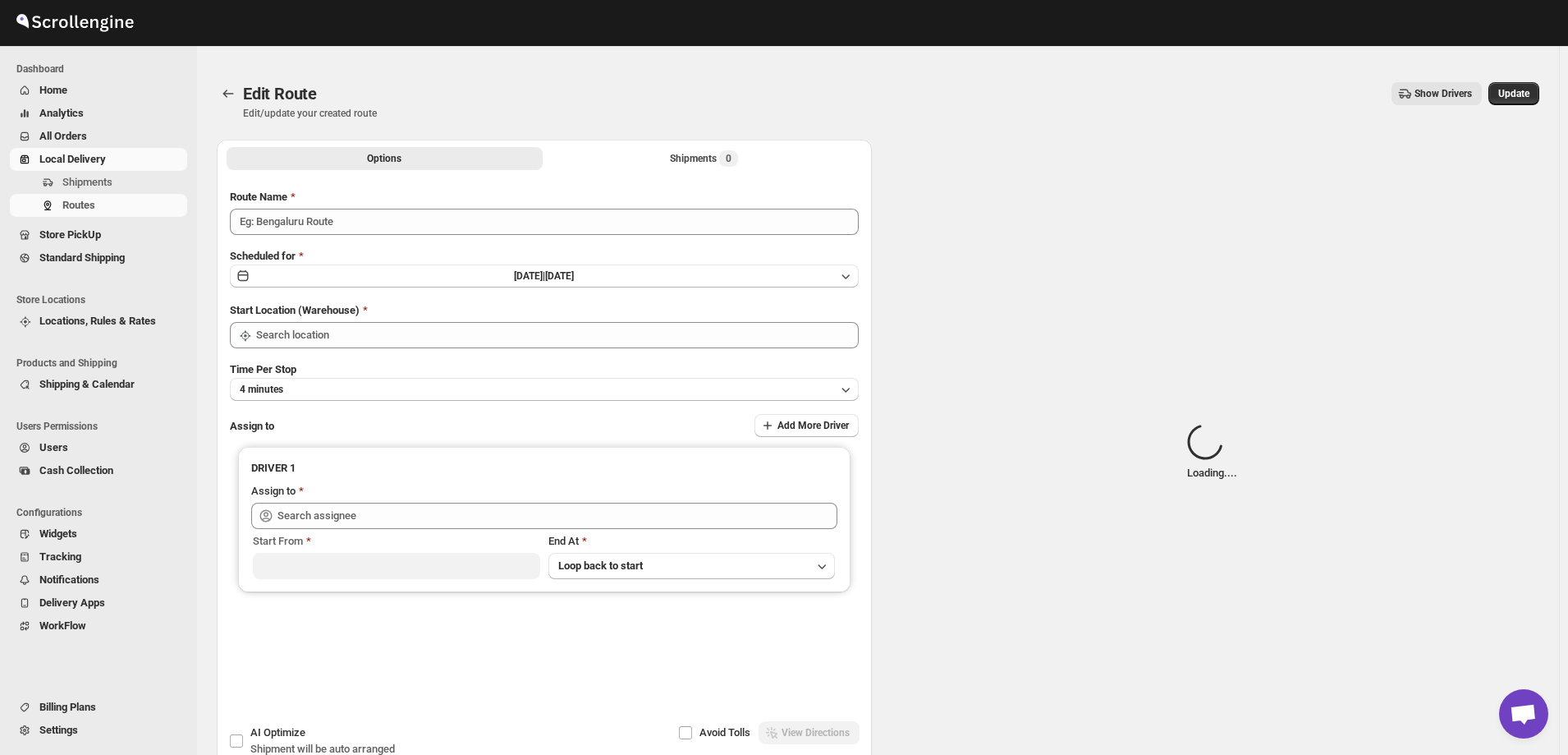
type input "[PERSON_NAME] 08/13"
type input "[STREET_ADDRESS]"
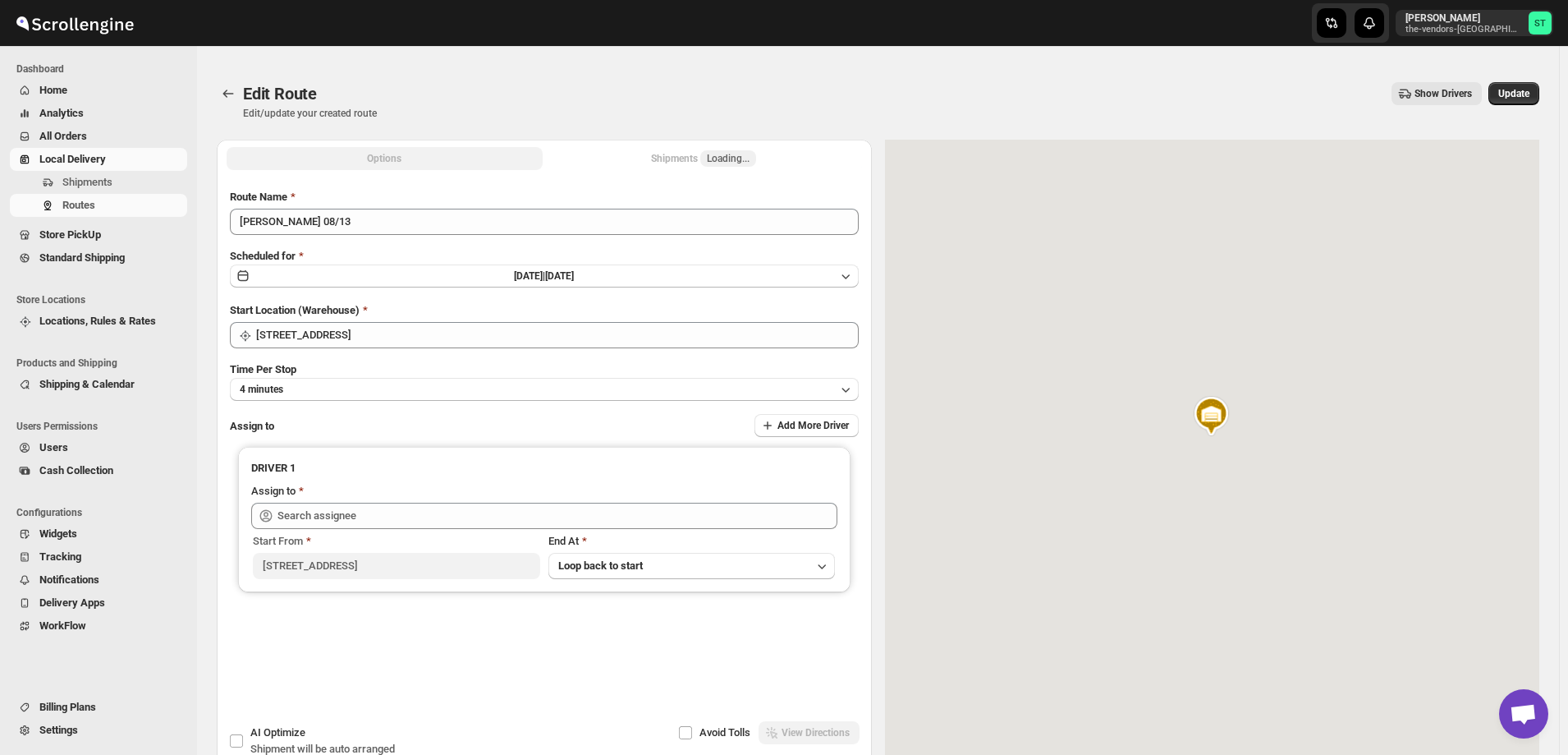
type input "[PERSON_NAME] ([EMAIL_ADDRESS][DOMAIN_NAME])"
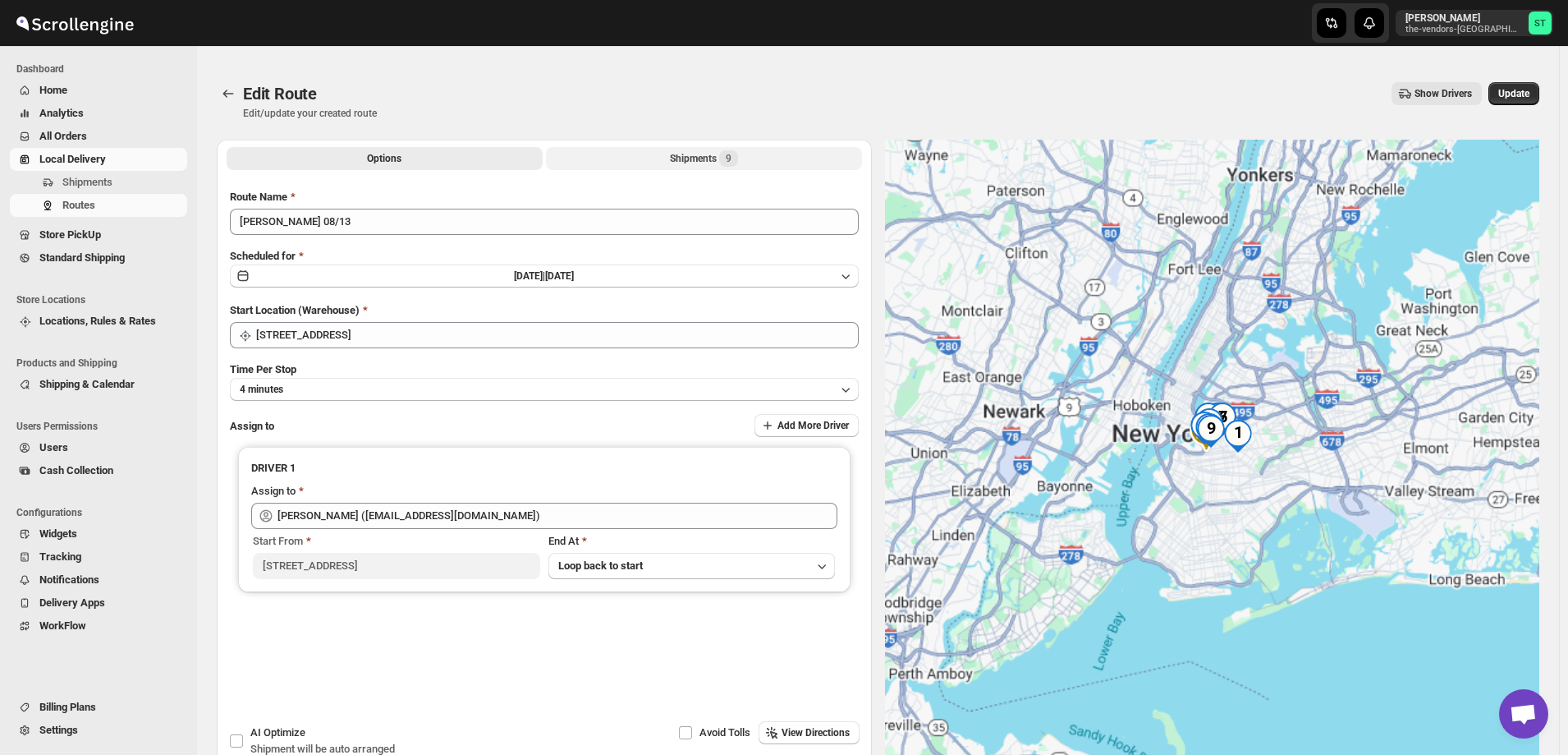
click at [683, 155] on div "Shipments 9" at bounding box center [704, 159] width 68 height 17
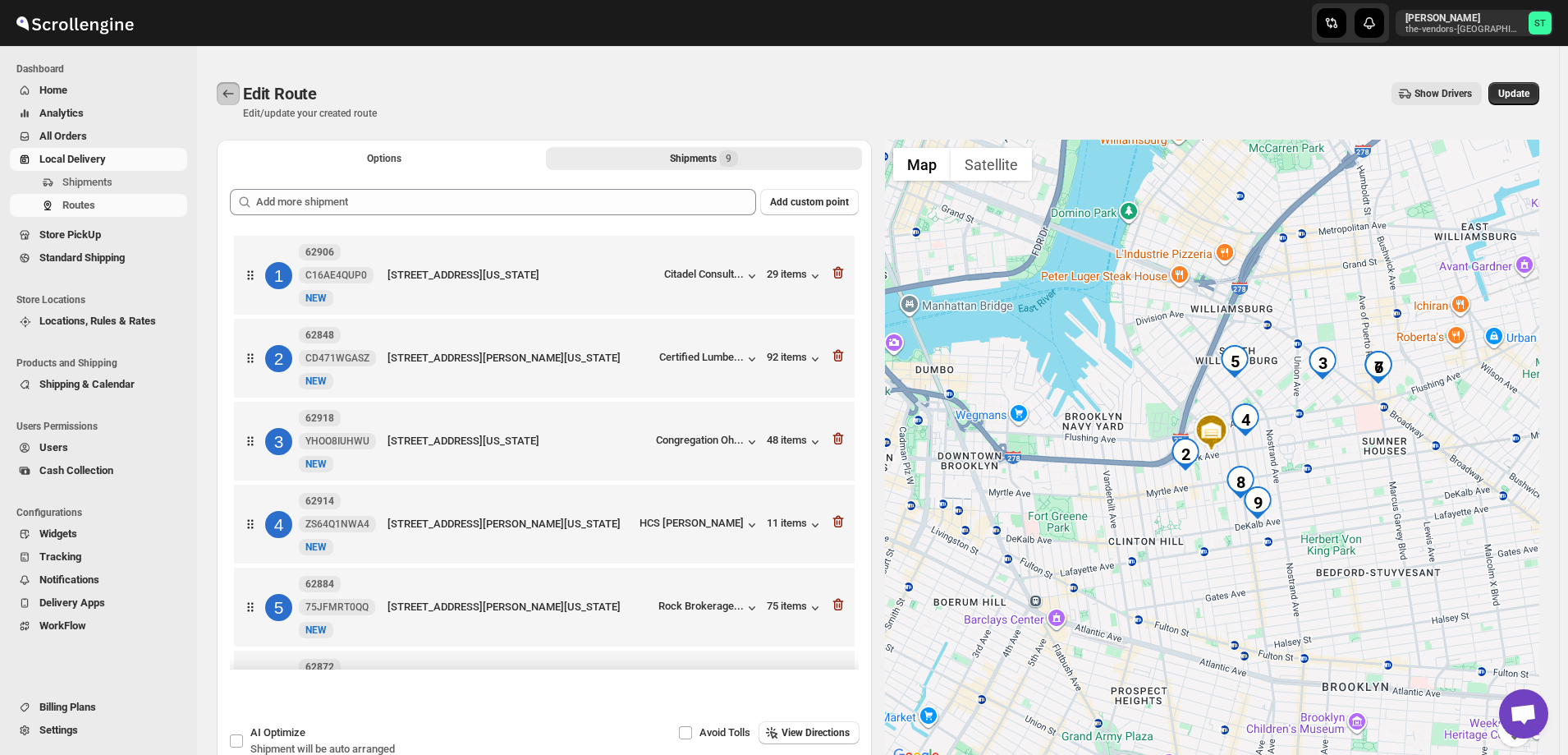
click at [226, 86] on icon "Routes" at bounding box center [228, 94] width 17 height 17
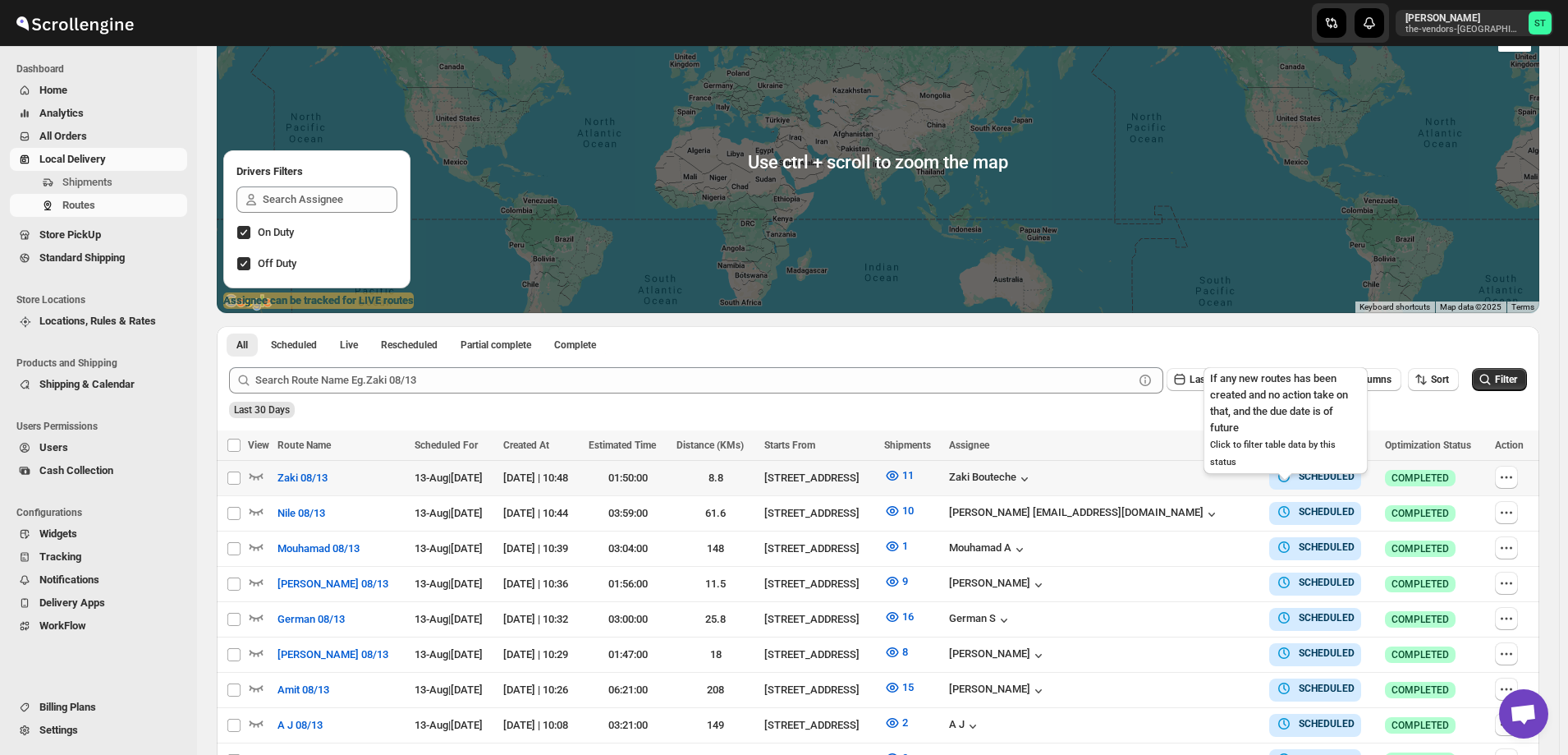
scroll to position [247, 0]
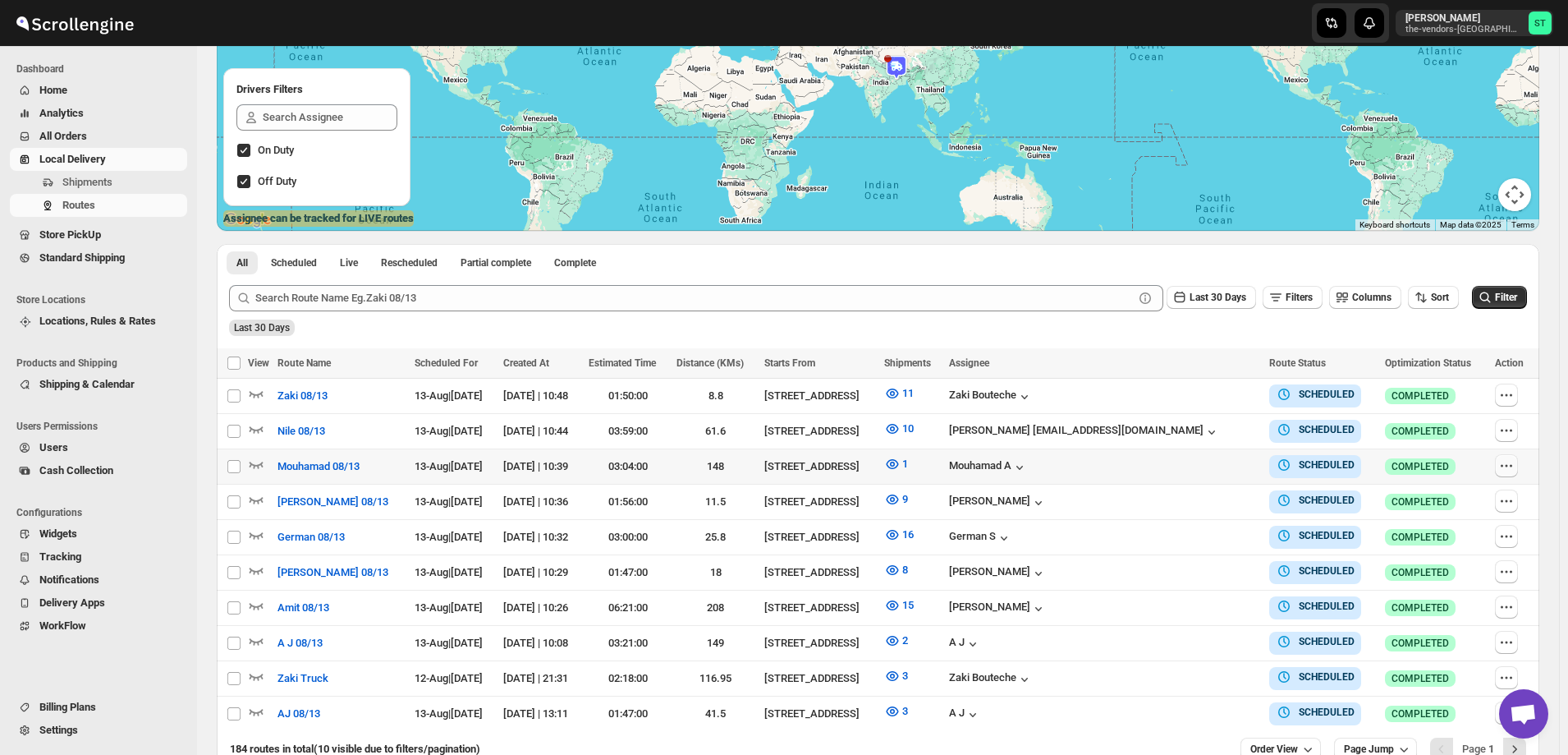
click at [1509, 461] on icon "button" at bounding box center [1507, 466] width 17 height 17
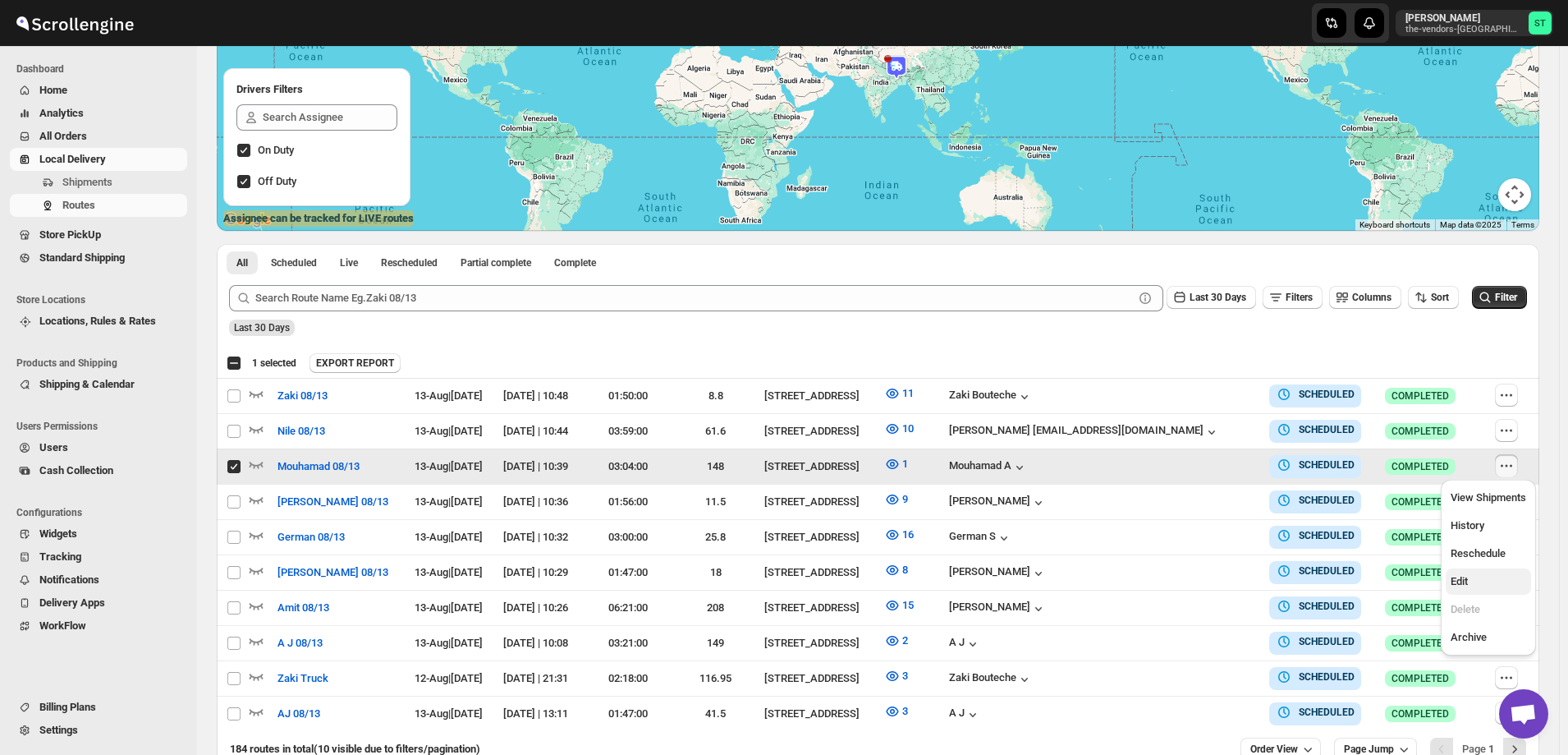
click at [1489, 576] on span "Edit" at bounding box center [1488, 582] width 75 height 17
checkbox input "false"
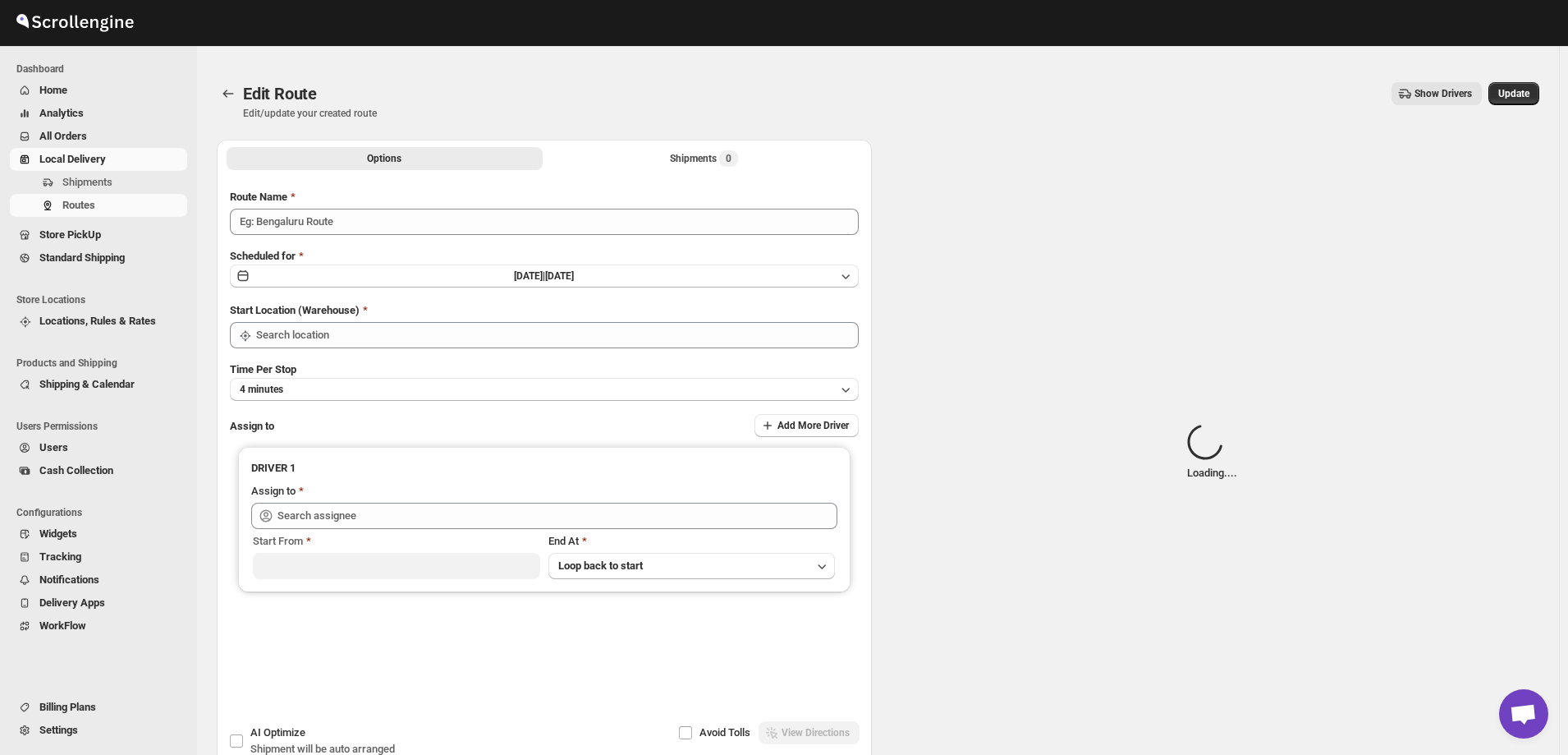
type input "Mouhamad 08/13"
type input "[STREET_ADDRESS]"
type input "Mouhamad A ([EMAIL_ADDRESS][DOMAIN_NAME])"
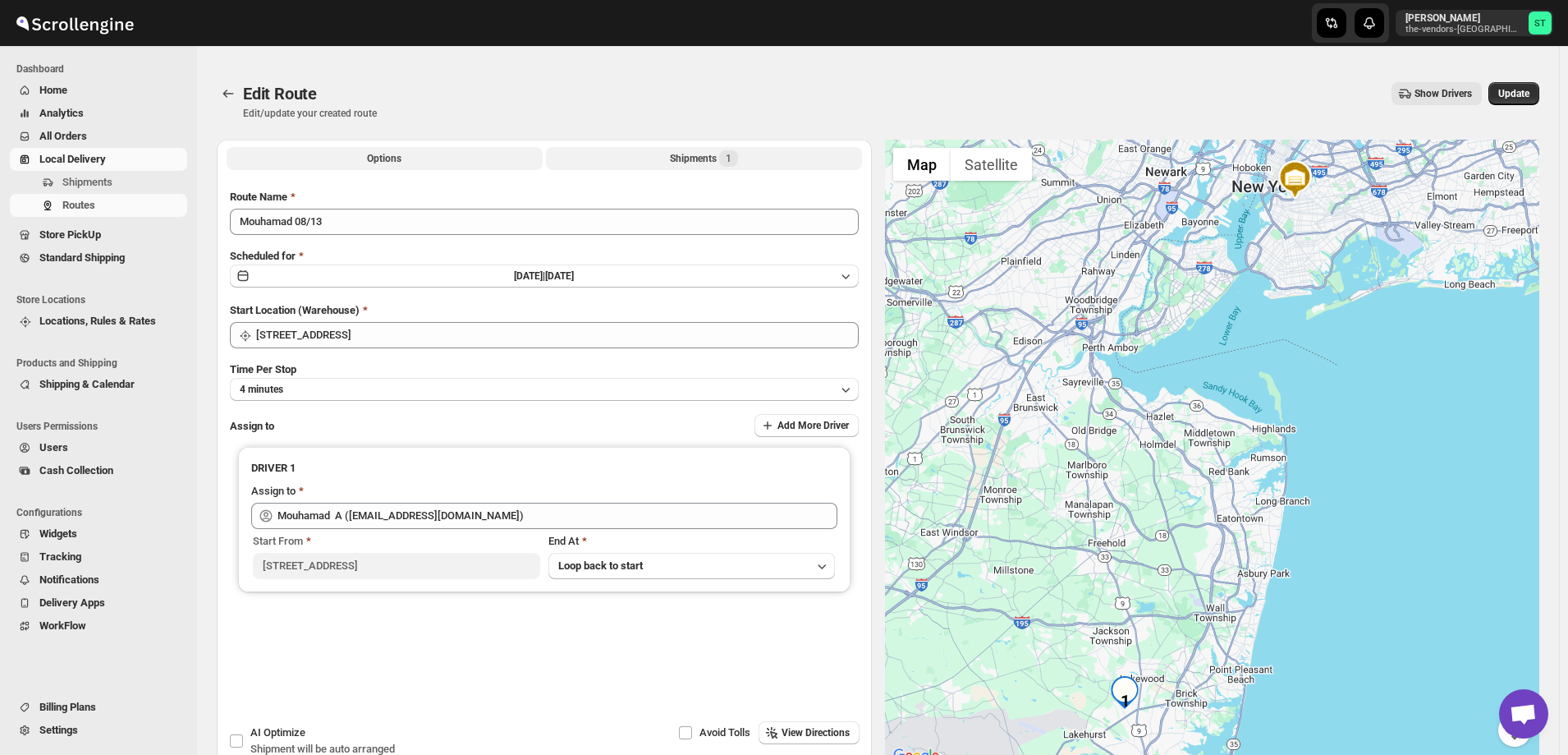
click at [683, 156] on div "Shipments 1" at bounding box center [704, 159] width 68 height 17
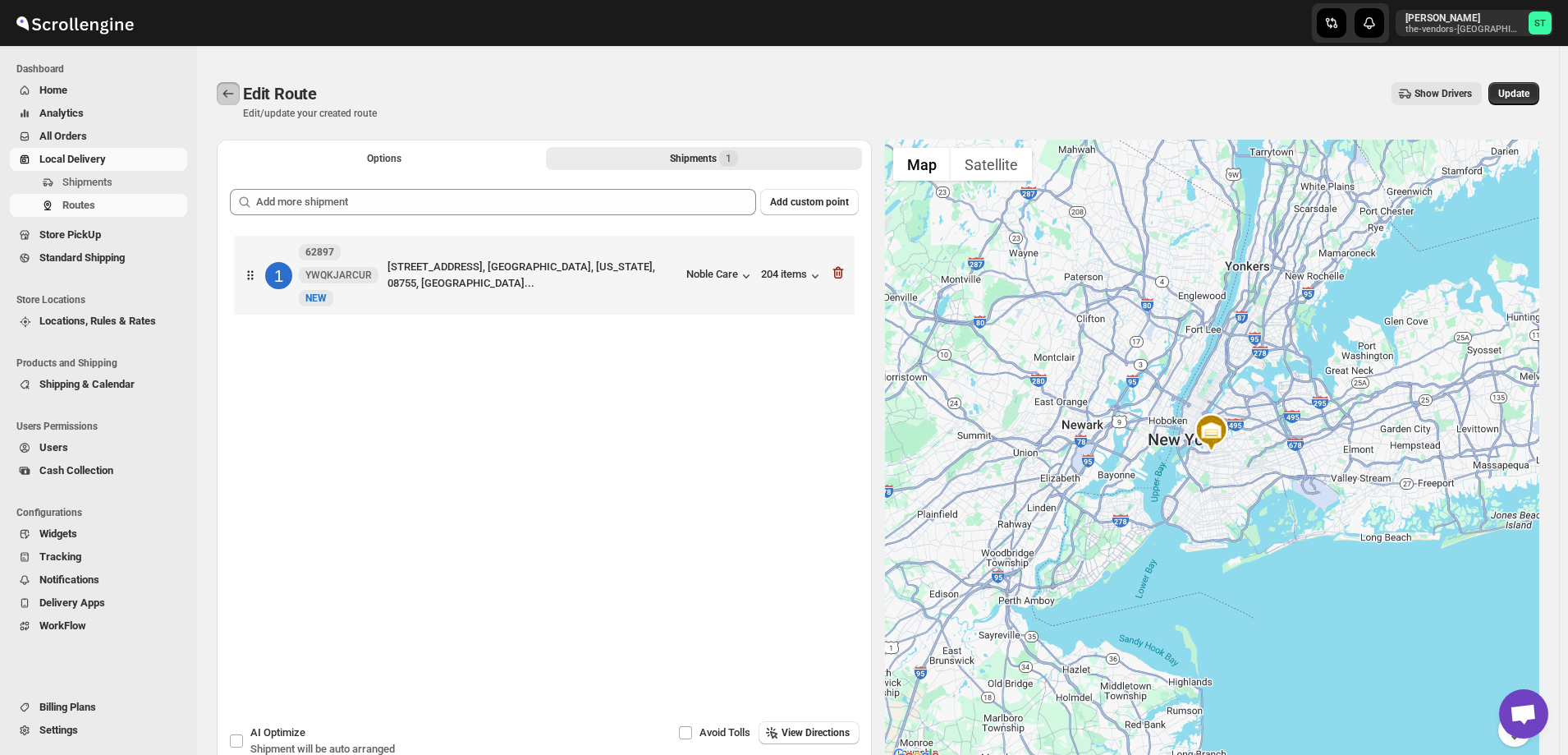
click at [226, 92] on icon "Routes" at bounding box center [228, 94] width 11 height 8
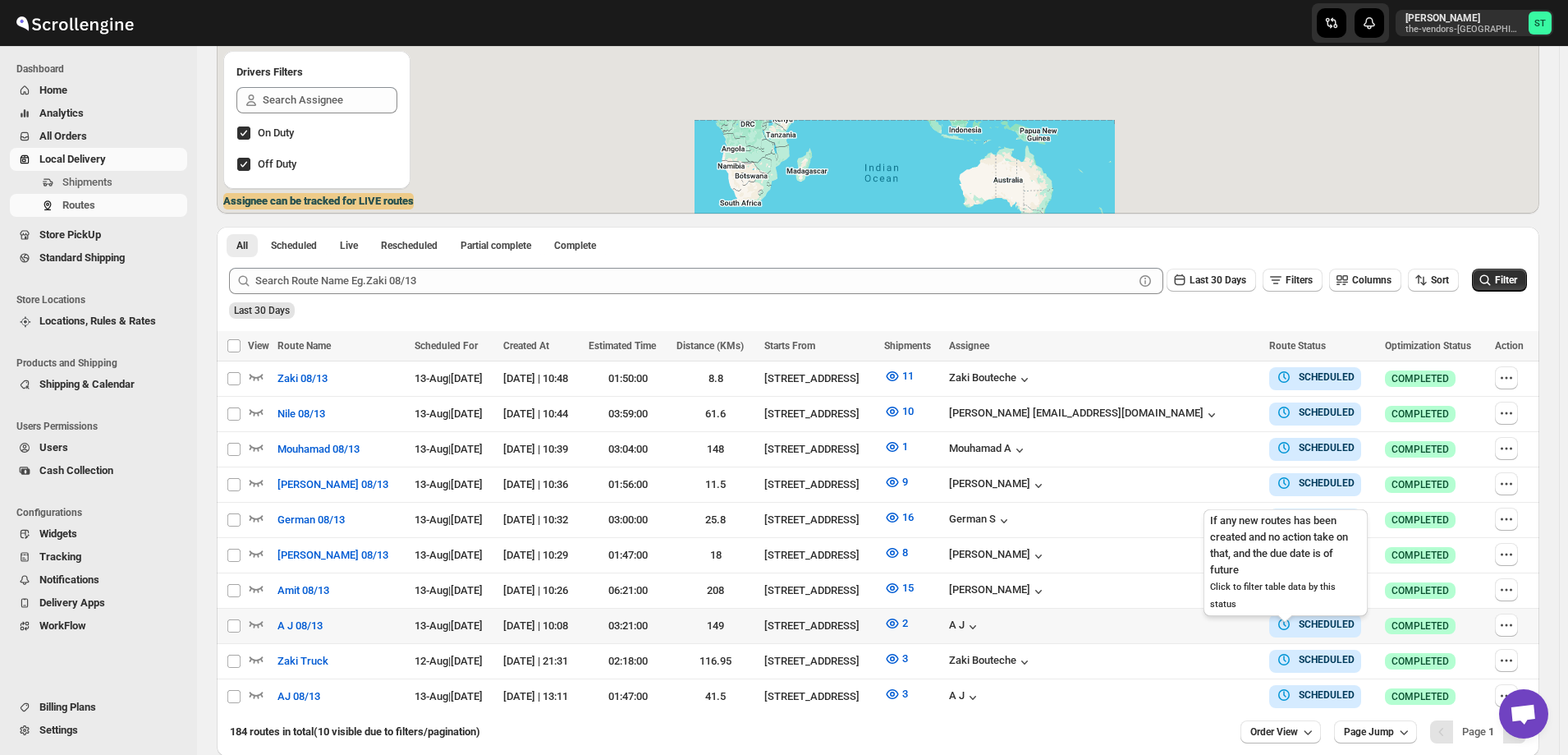
scroll to position [329, 0]
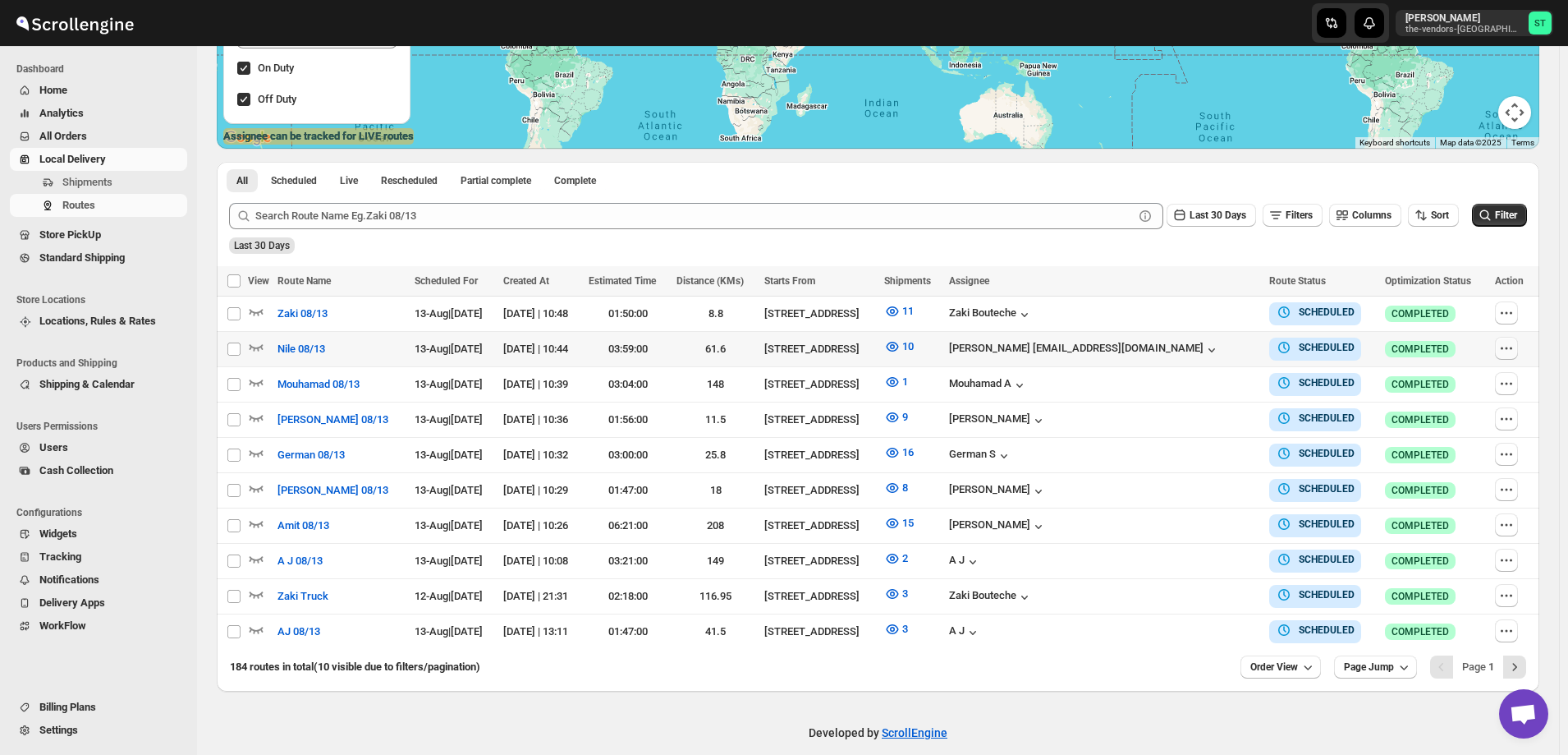
click at [1511, 348] on icon "button" at bounding box center [1507, 348] width 17 height 17
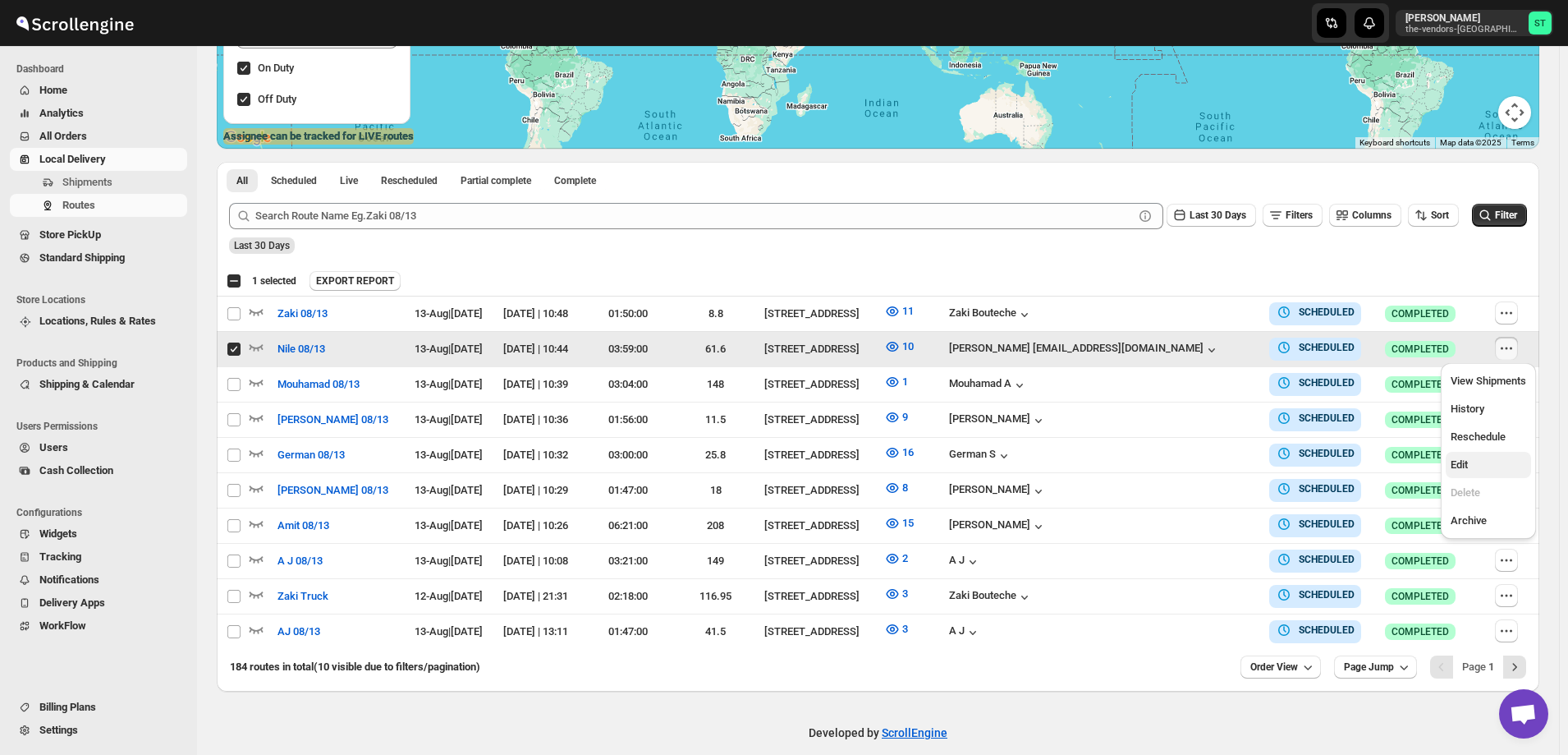
click at [1486, 467] on span "Edit" at bounding box center [1488, 466] width 75 height 17
checkbox input "false"
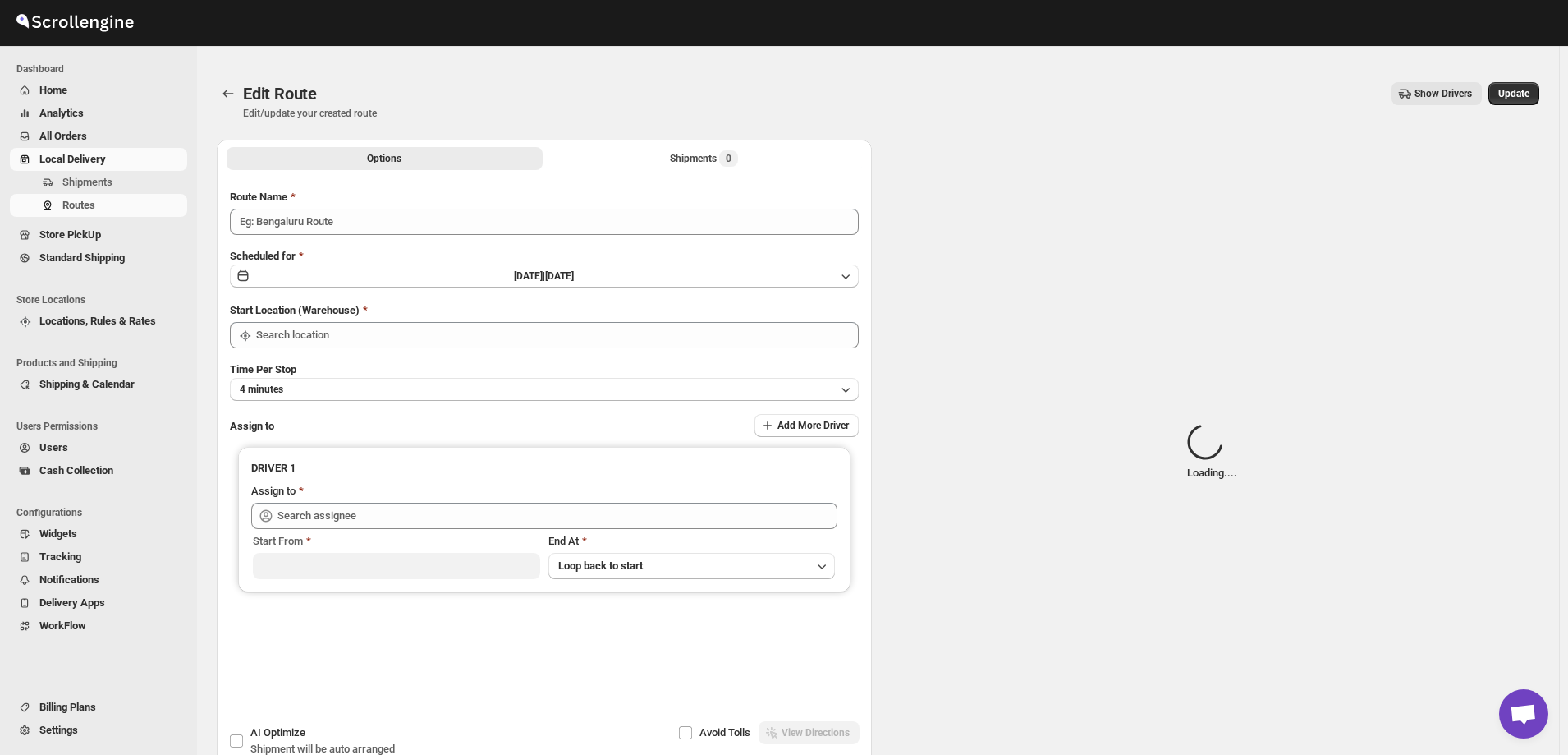
type input "Nile 08/13"
type input "[STREET_ADDRESS]"
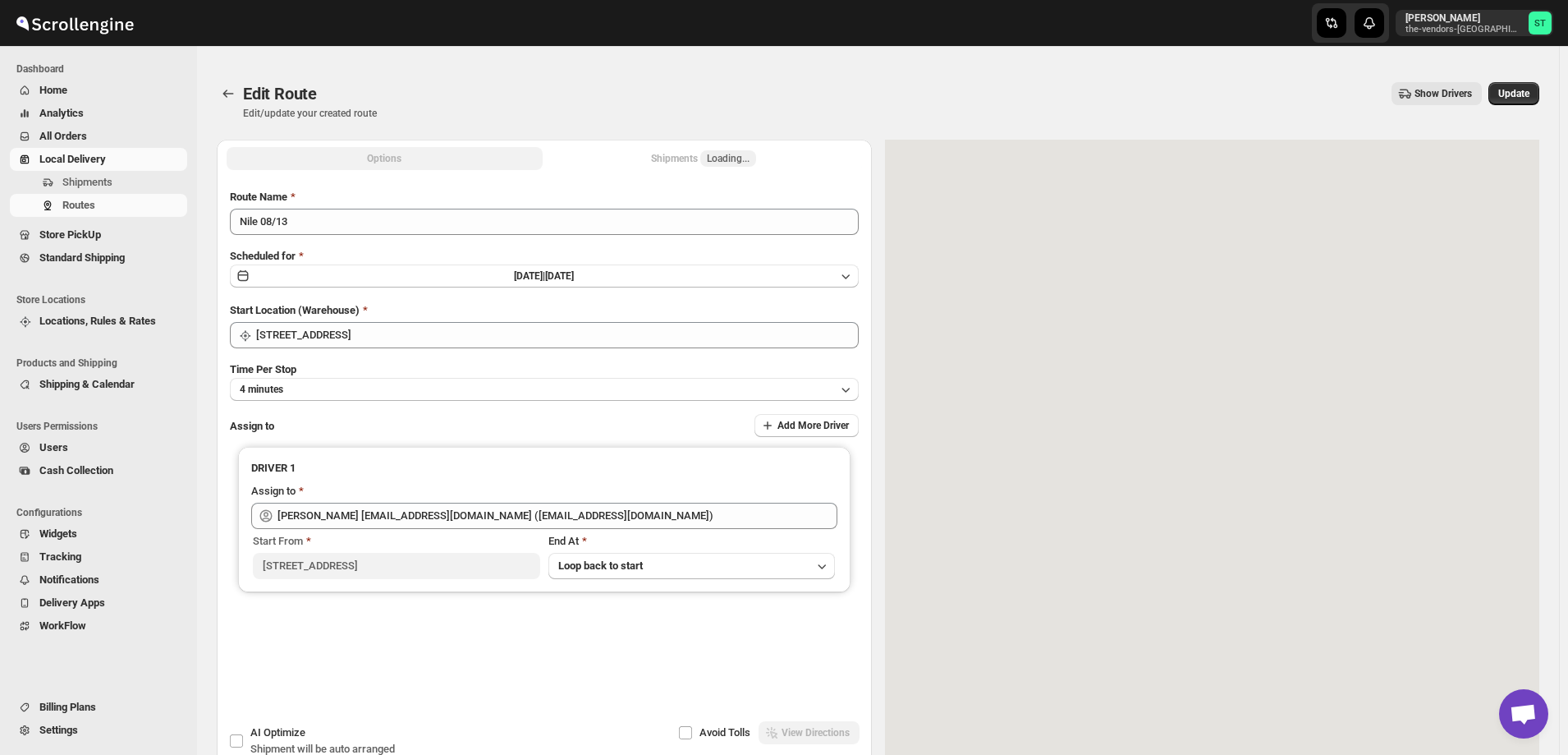
type input "[PERSON_NAME] [EMAIL_ADDRESS][DOMAIN_NAME] ([EMAIL_ADDRESS][DOMAIN_NAME])"
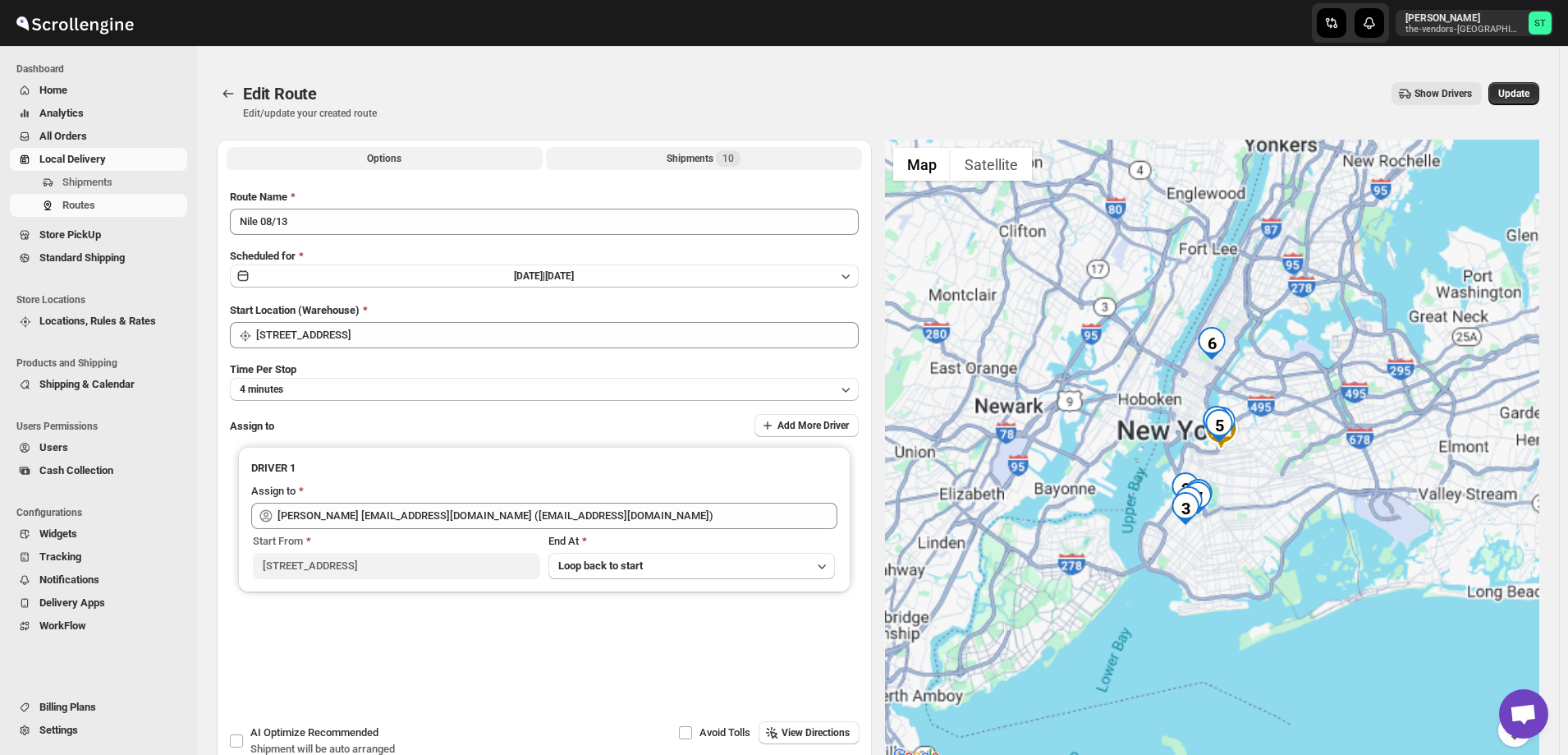
click at [657, 154] on button "Shipments 10" at bounding box center [704, 158] width 316 height 23
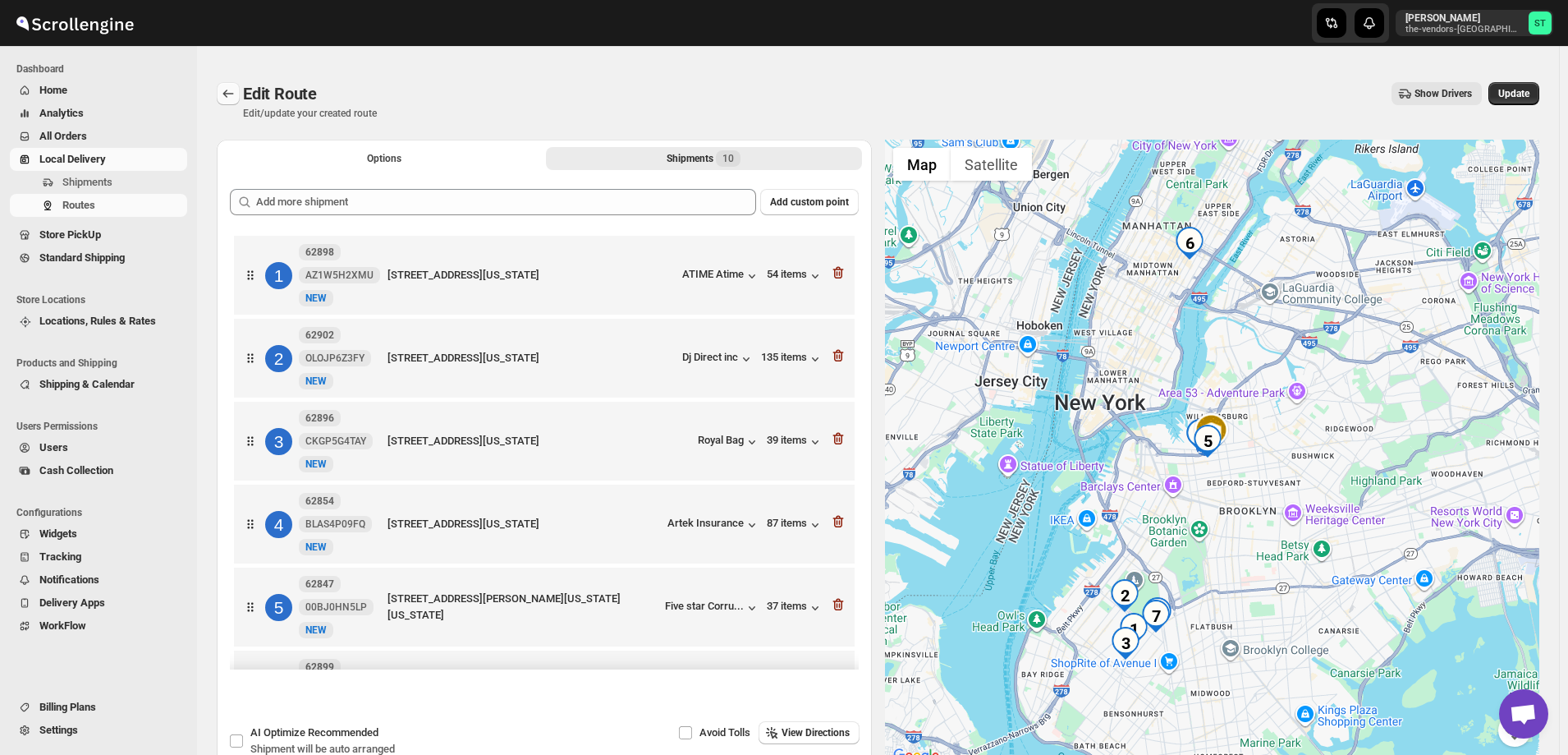
click at [226, 91] on icon "Routes" at bounding box center [228, 94] width 17 height 17
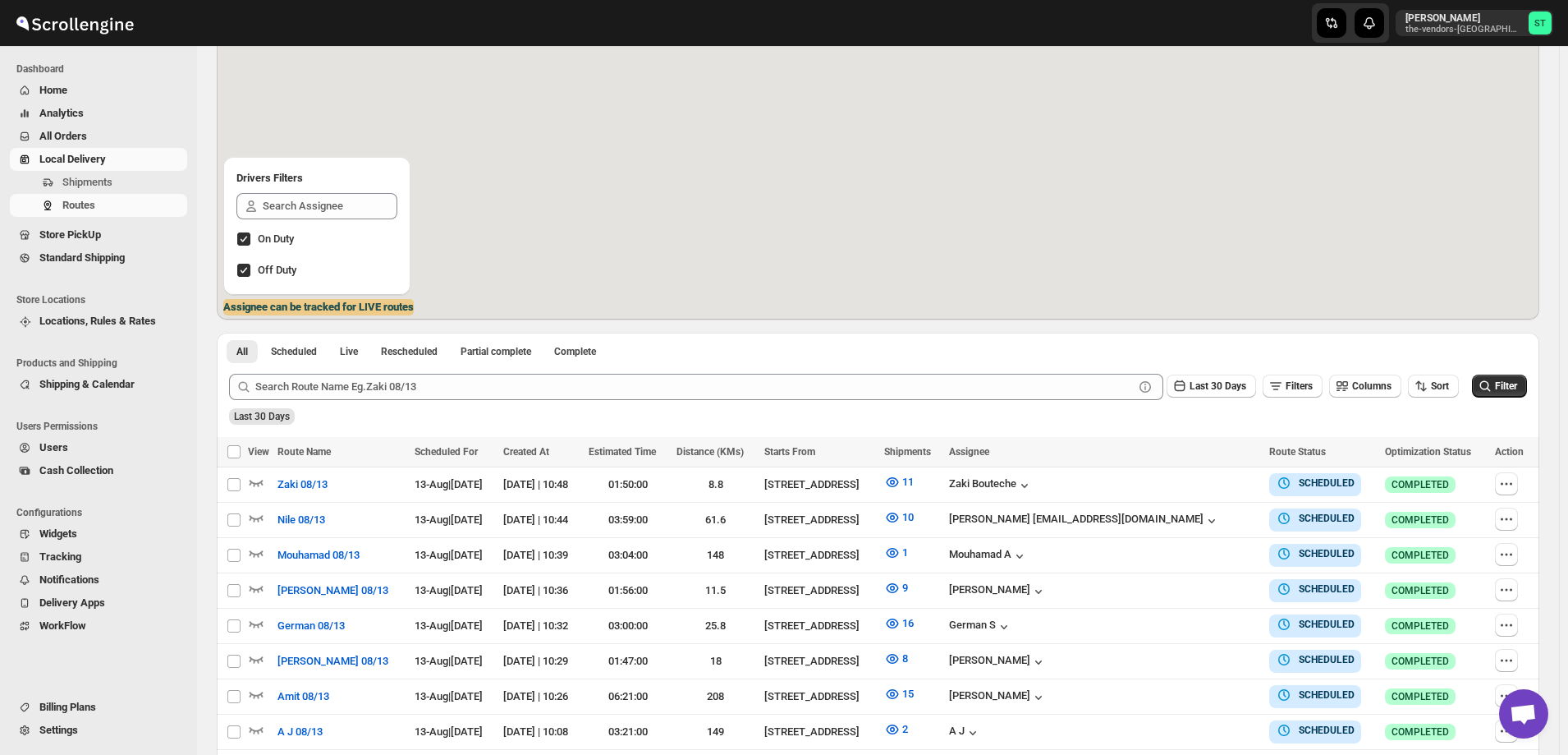
scroll to position [164, 0]
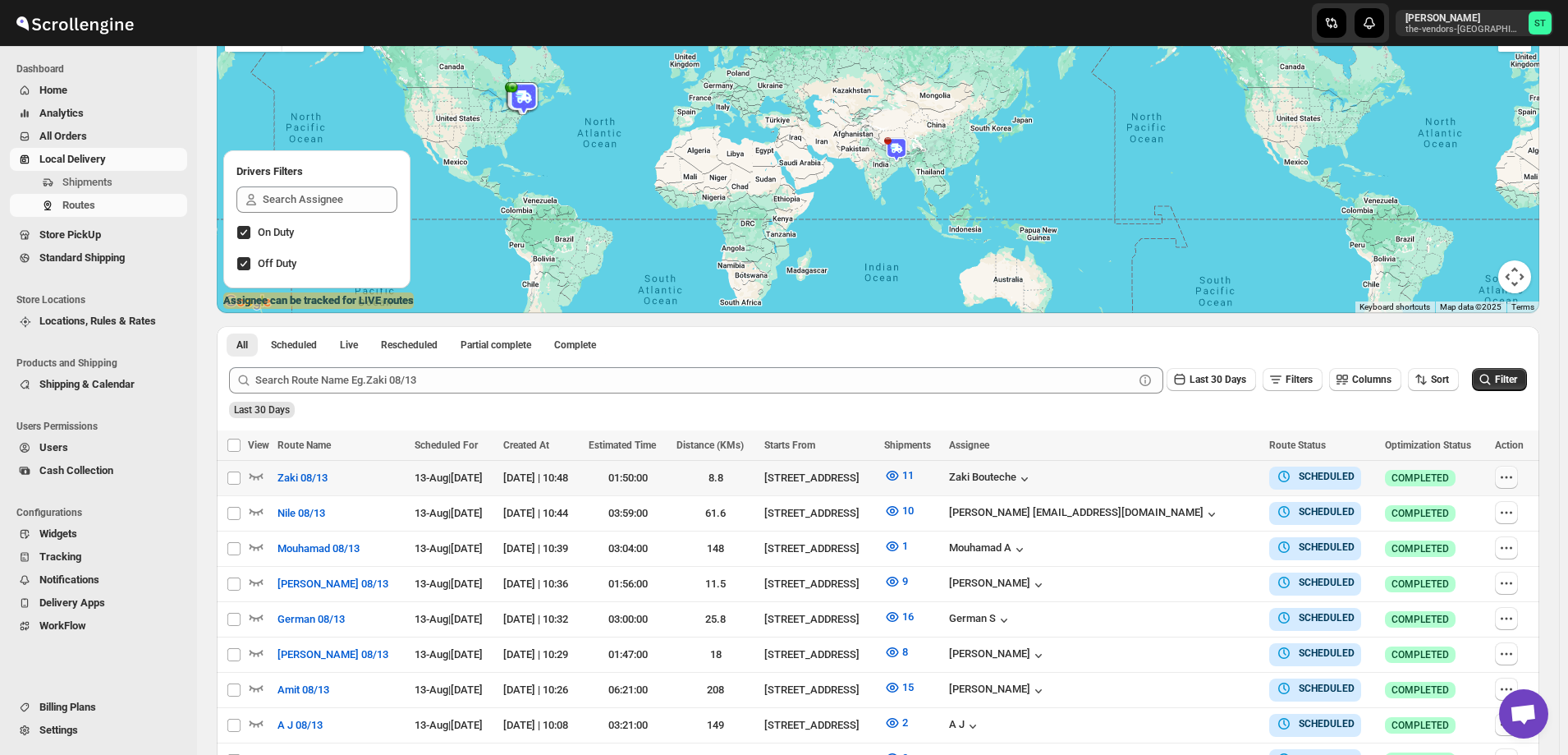
click at [1503, 477] on icon "button" at bounding box center [1502, 476] width 3 height 3
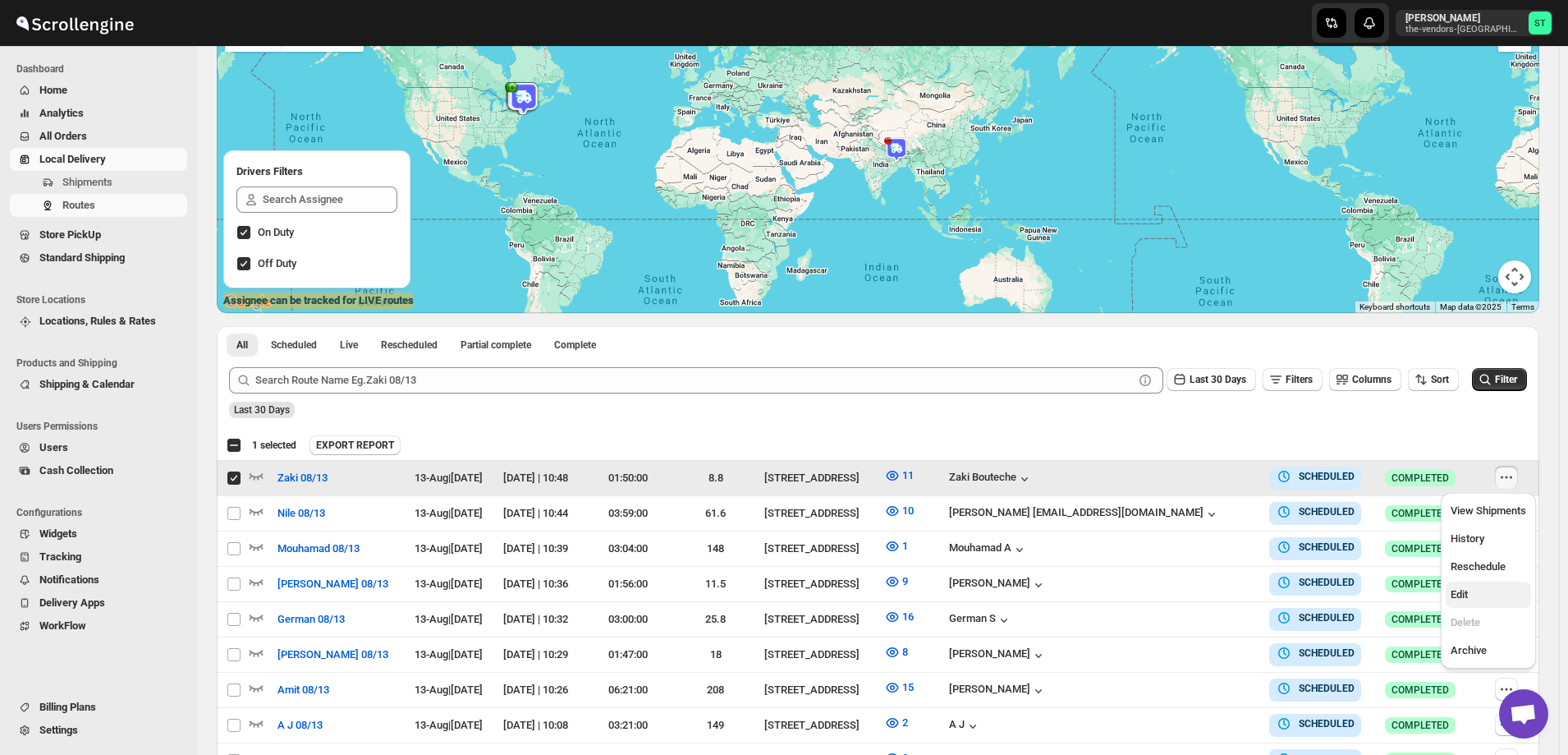
click at [1472, 593] on span "Edit" at bounding box center [1488, 595] width 75 height 17
checkbox input "false"
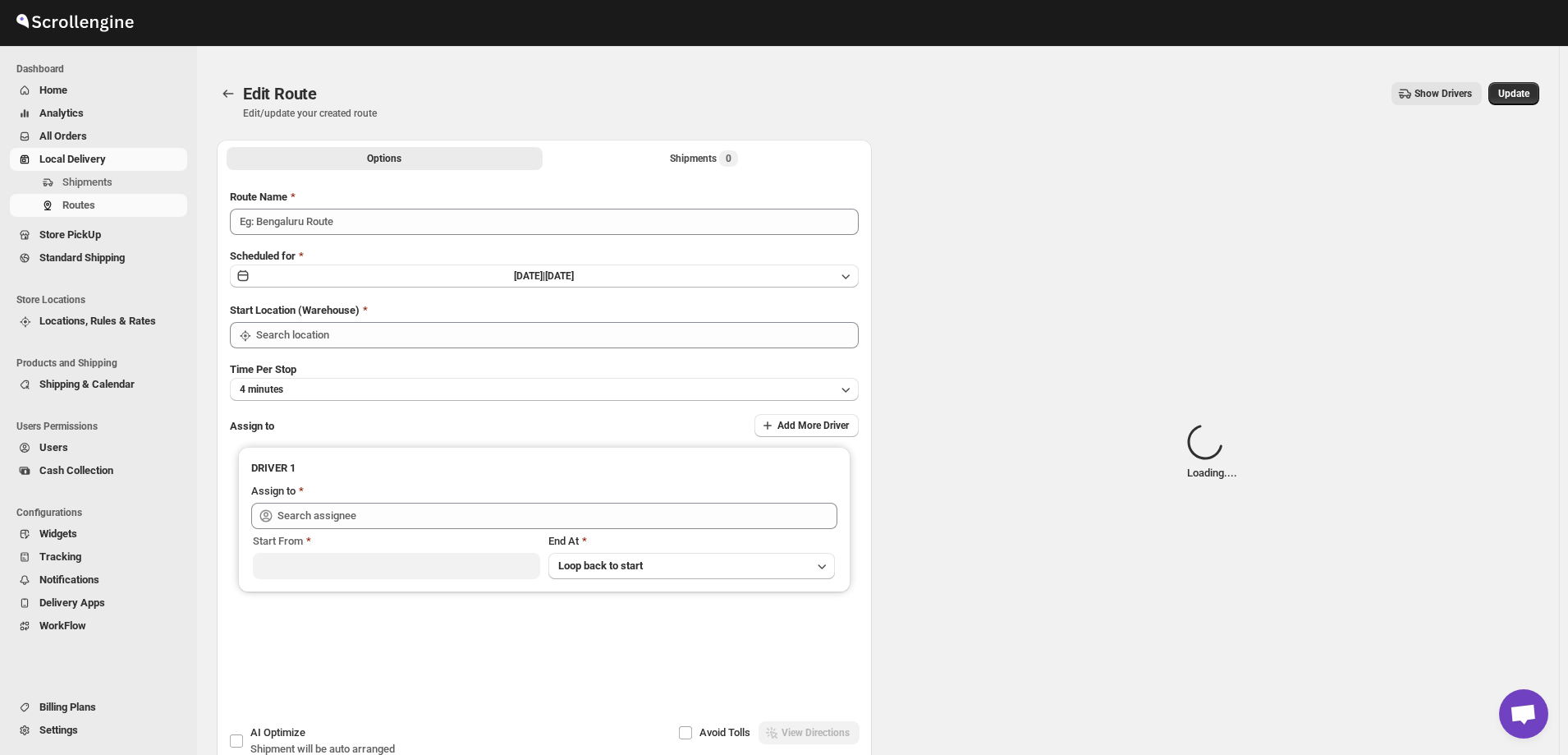
type input "Zaki 08/13"
type input "[STREET_ADDRESS]"
type input "[PERSON_NAME] ([EMAIL_ADDRESS][DOMAIN_NAME])"
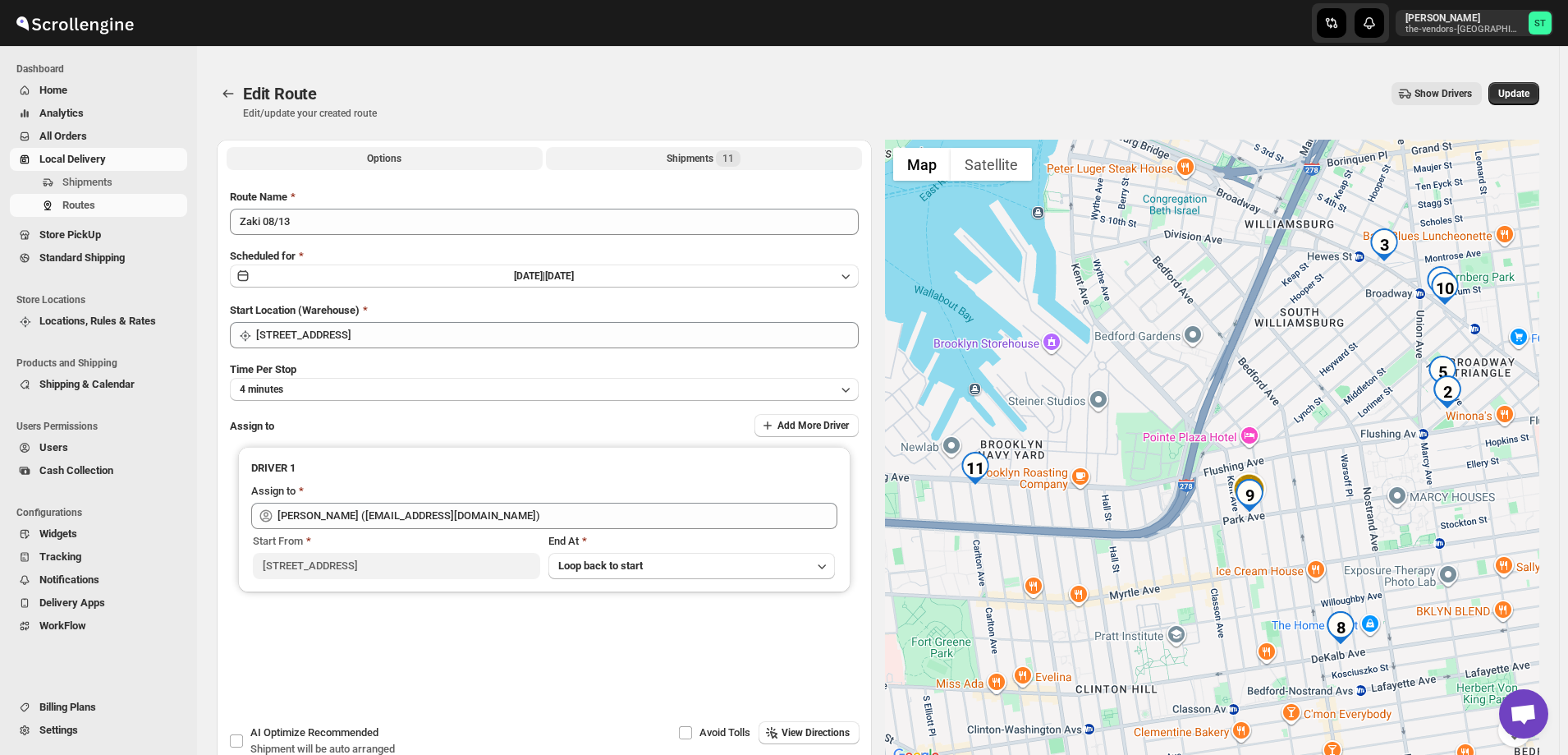
click at [703, 160] on div "Shipments 11" at bounding box center [704, 159] width 74 height 17
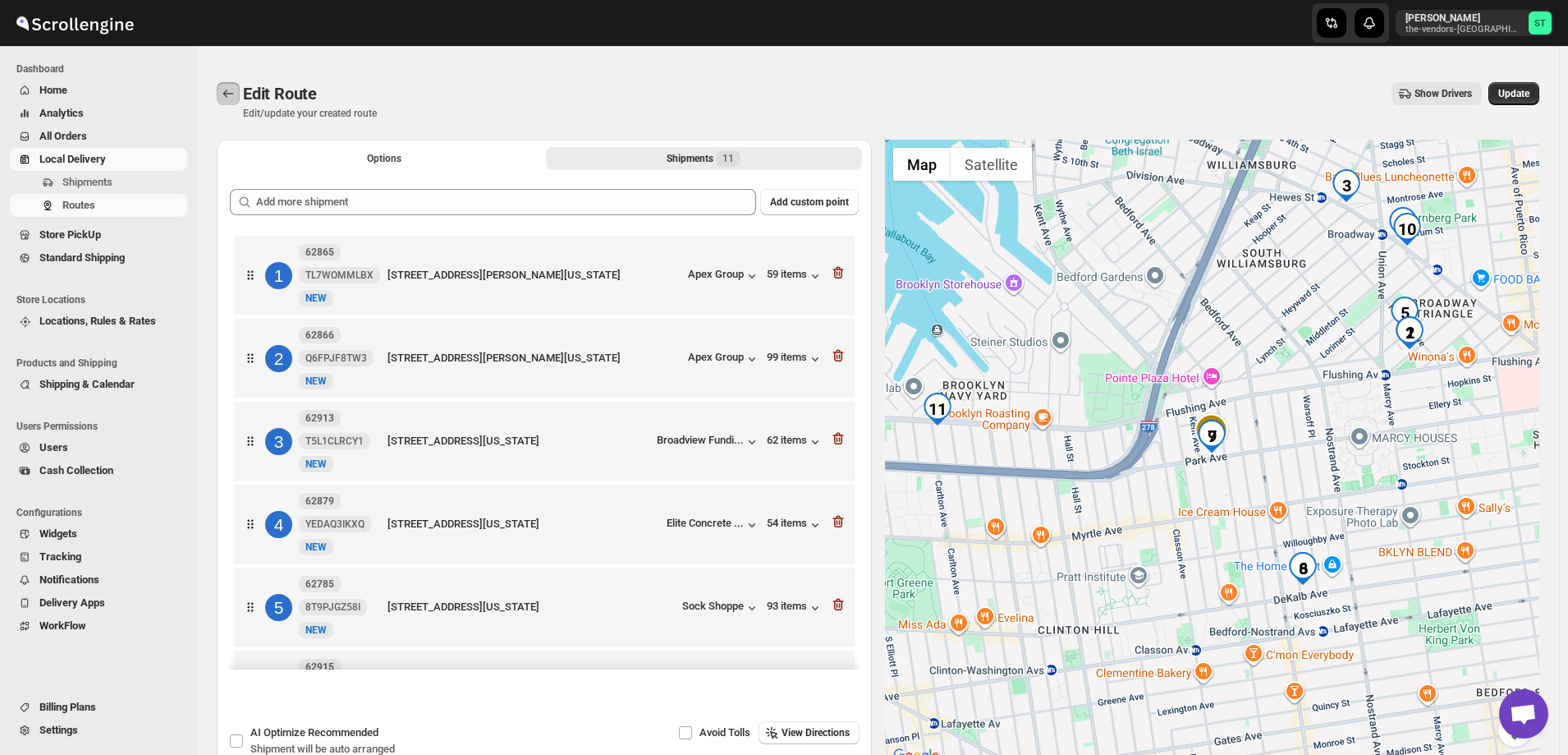
click at [225, 91] on icon "Routes" at bounding box center [228, 94] width 17 height 17
